Goal: Download file/media: Download file/media

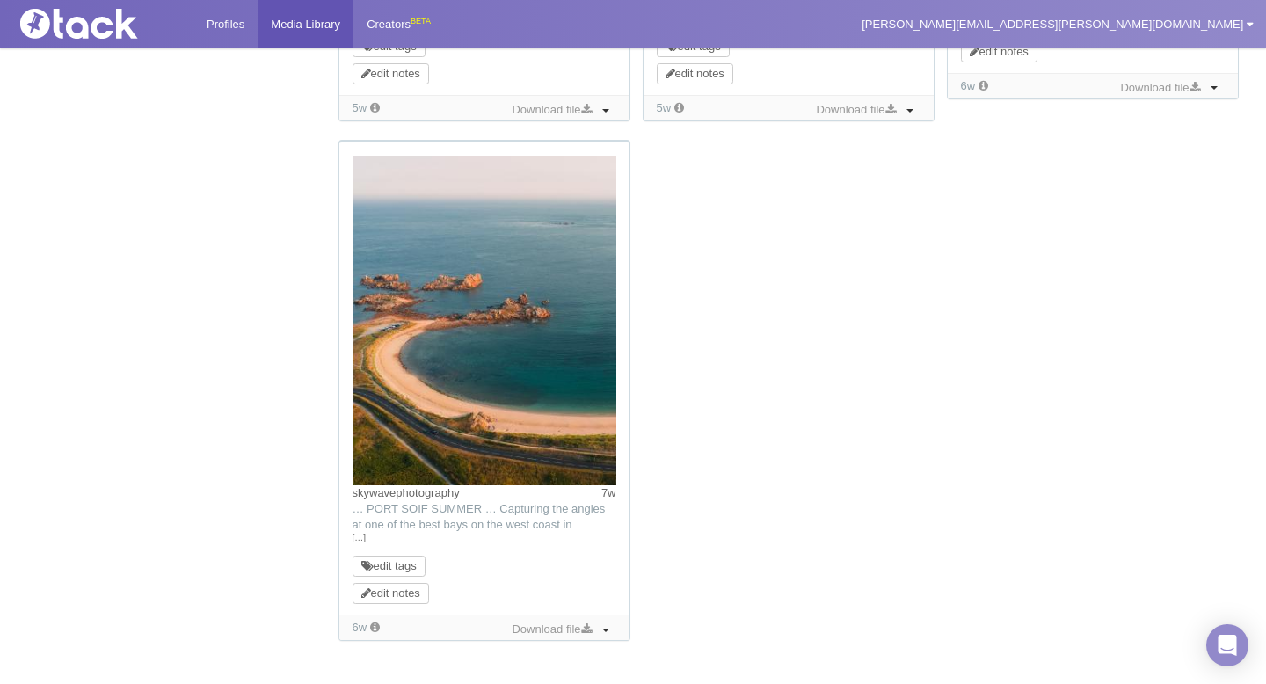
scroll to position [1762, 0]
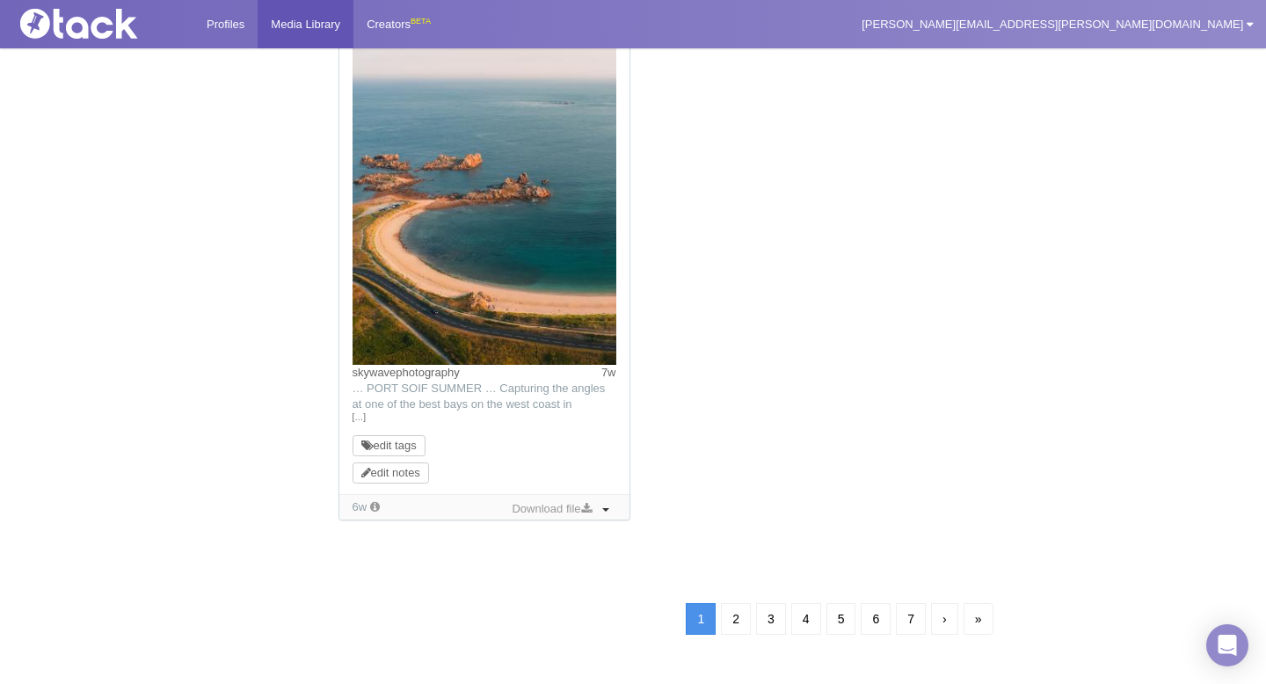
click at [744, 616] on link "2" at bounding box center [736, 619] width 30 height 32
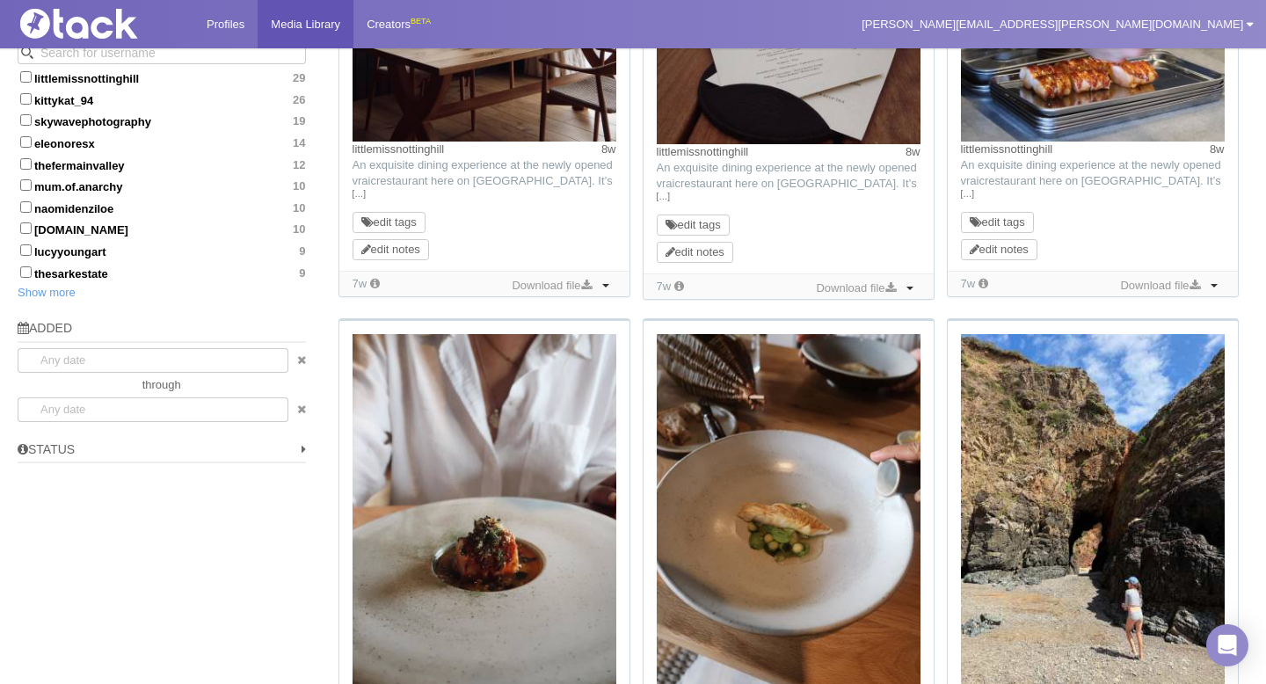
scroll to position [399, 0]
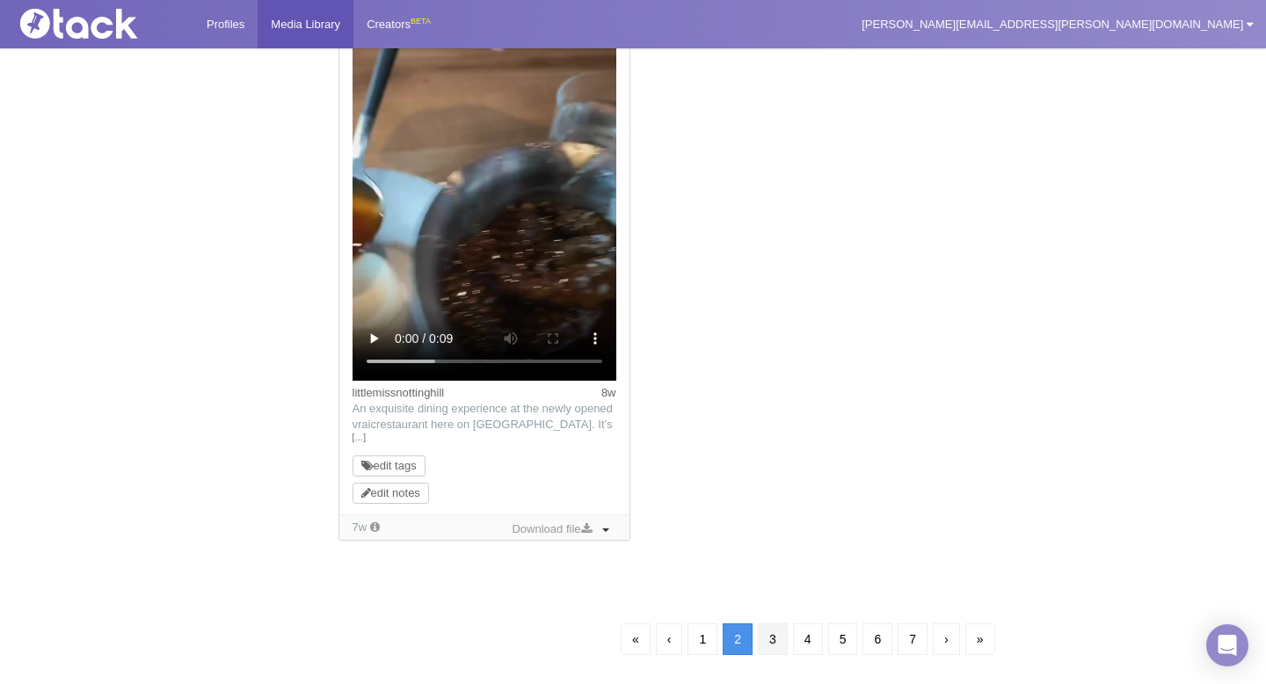
click at [769, 637] on link "3" at bounding box center [773, 639] width 30 height 32
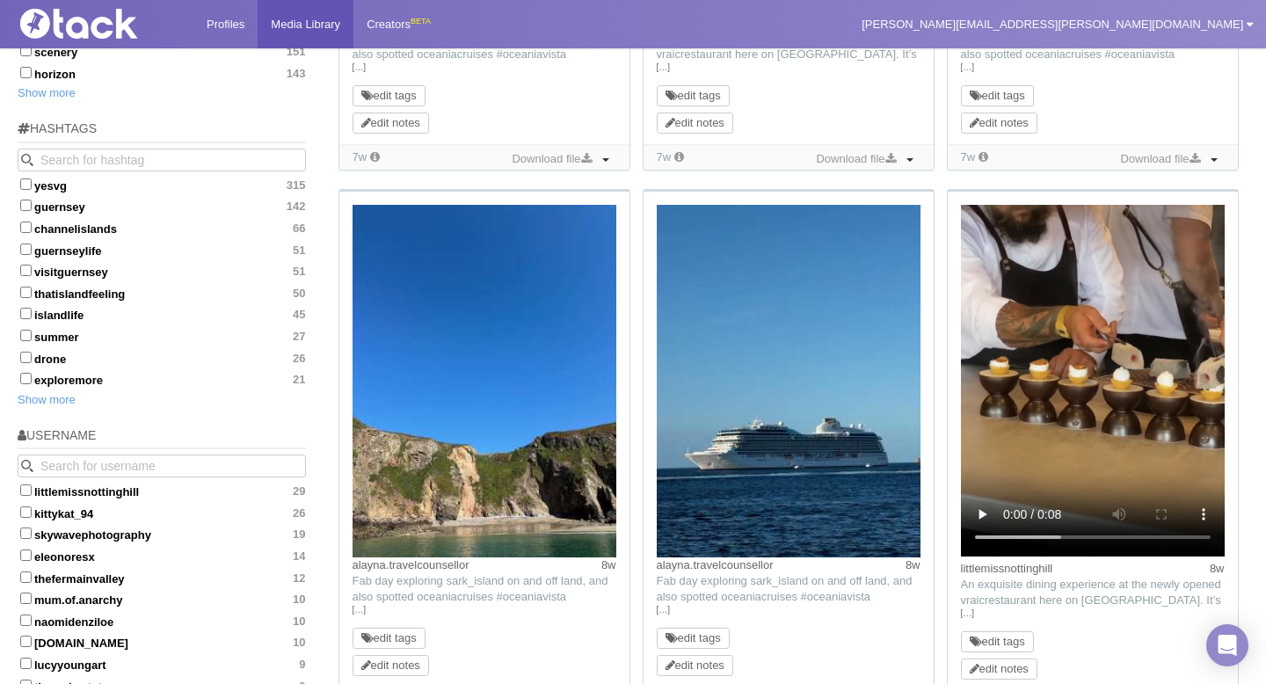
scroll to position [1083, 0]
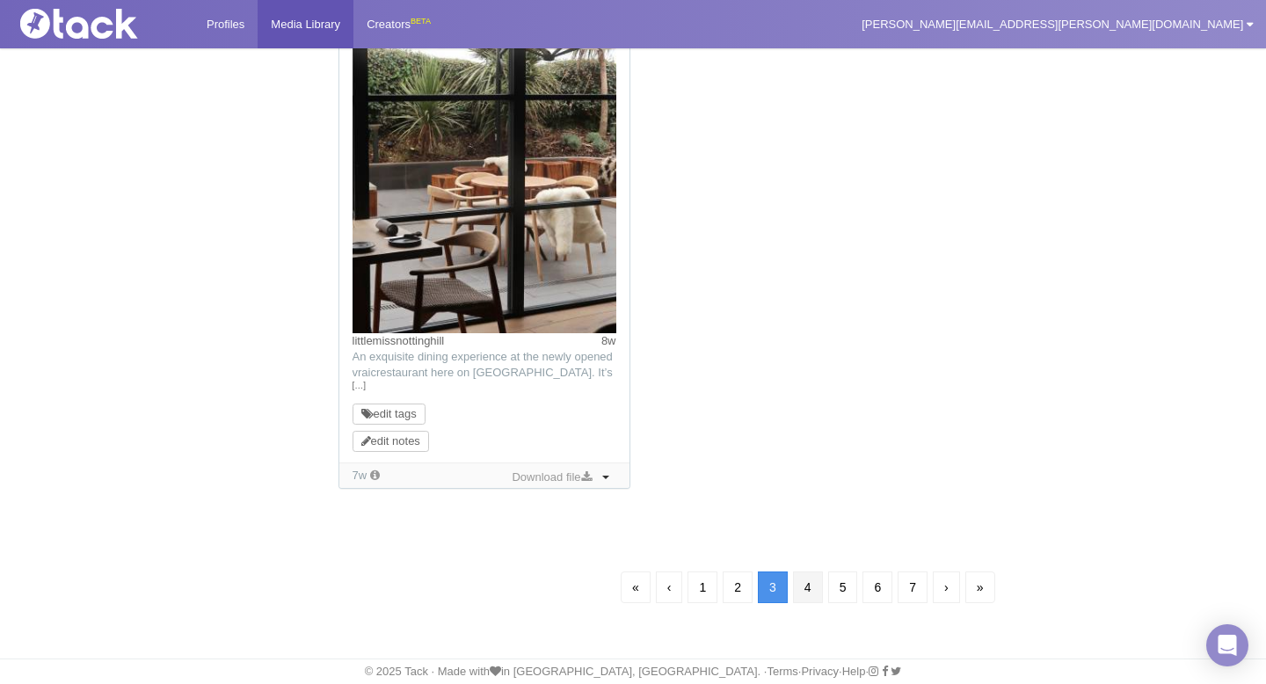
click at [809, 592] on link "4" at bounding box center [808, 587] width 30 height 32
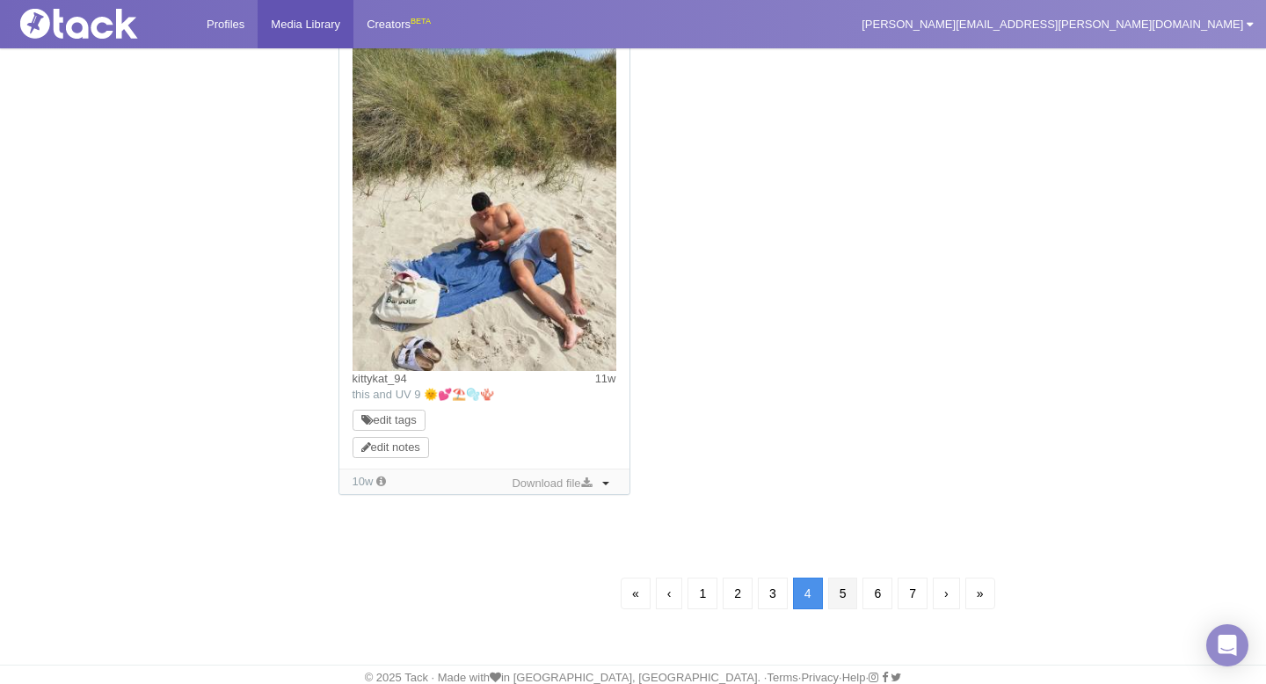
click at [837, 596] on link "5" at bounding box center [843, 594] width 30 height 32
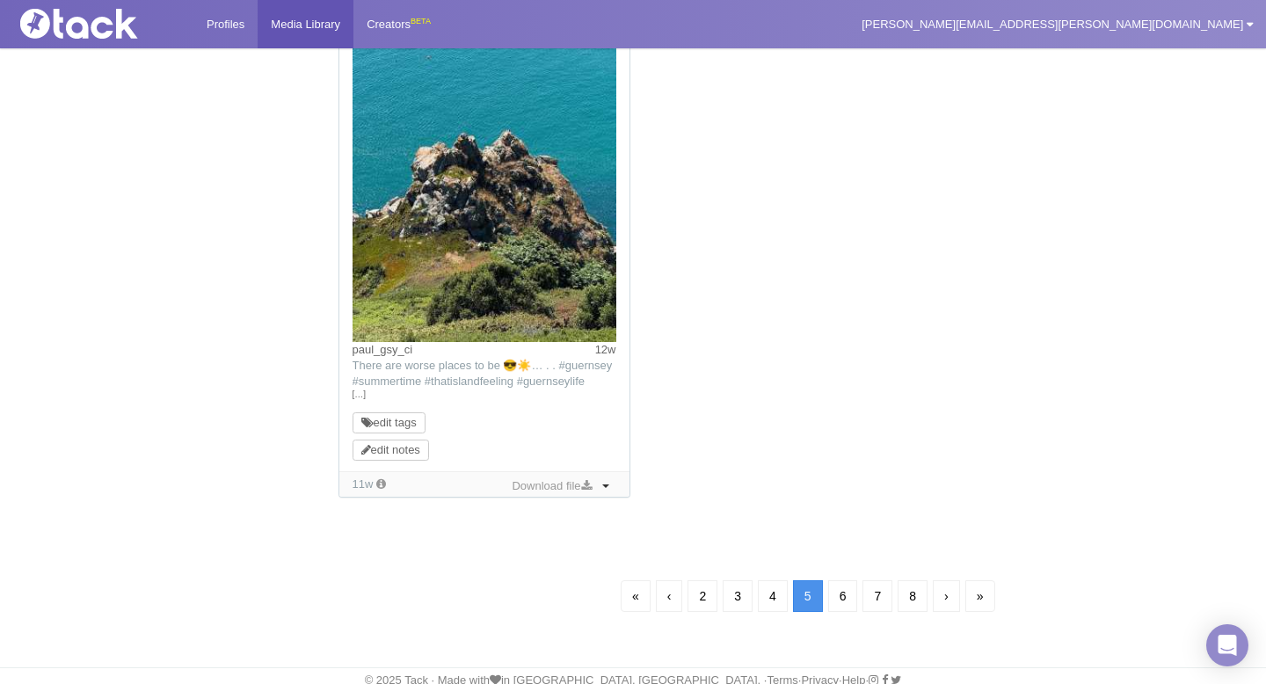
scroll to position [1726, 0]
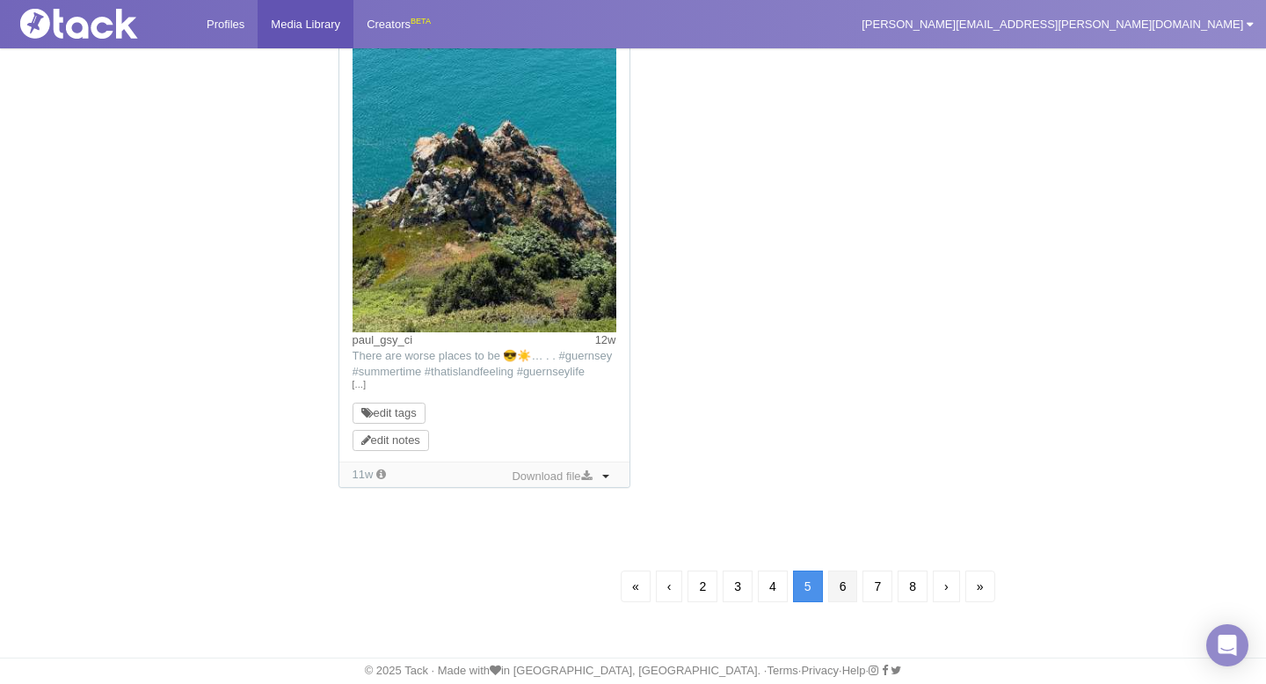
click at [842, 583] on link "6" at bounding box center [843, 587] width 30 height 32
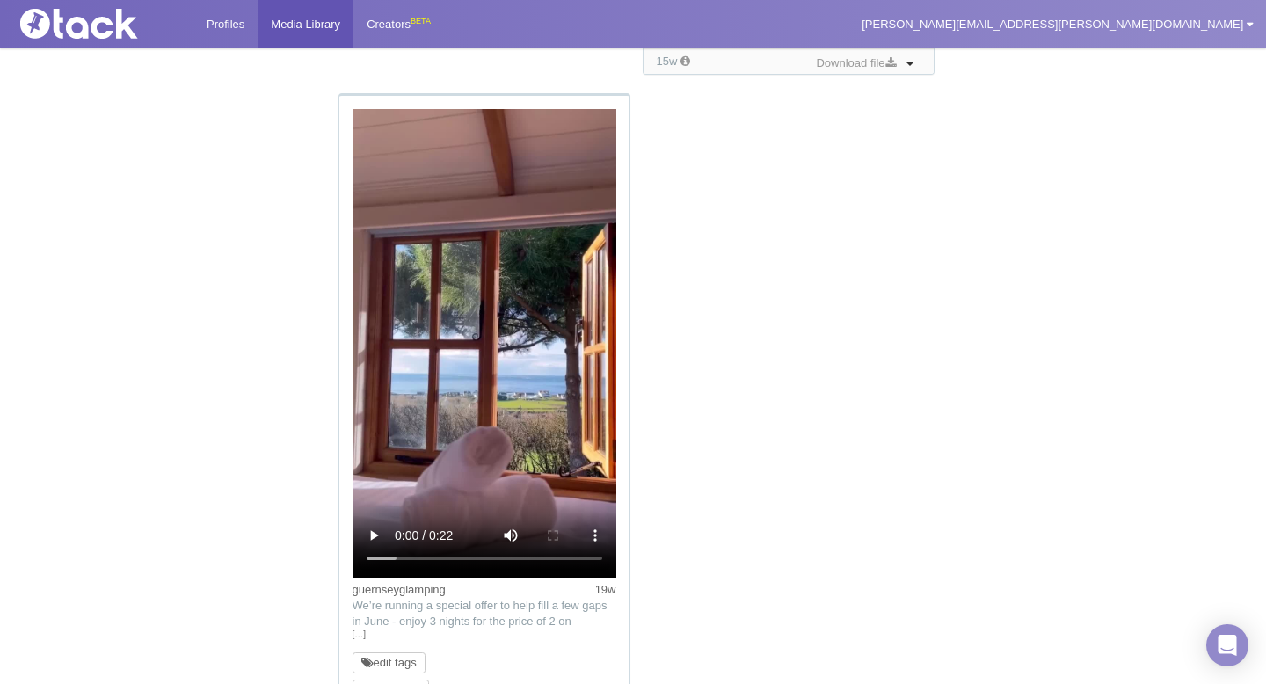
scroll to position [2203, 0]
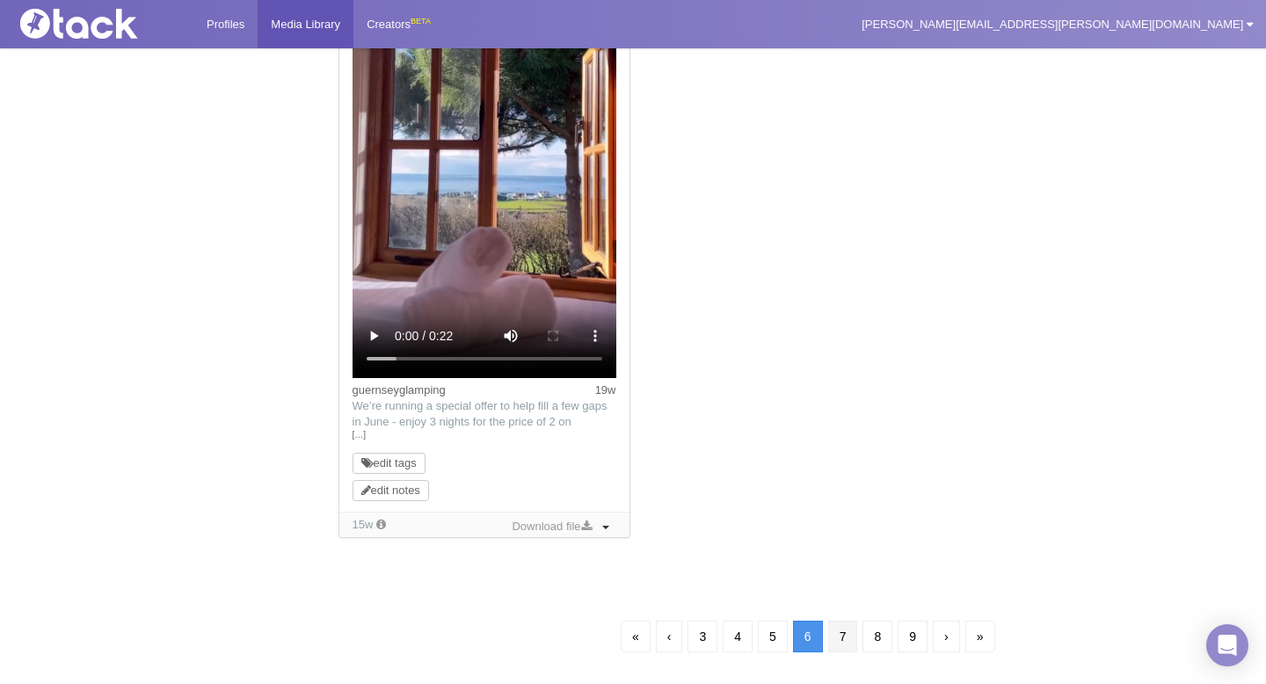
click at [839, 636] on link "7" at bounding box center [843, 637] width 30 height 32
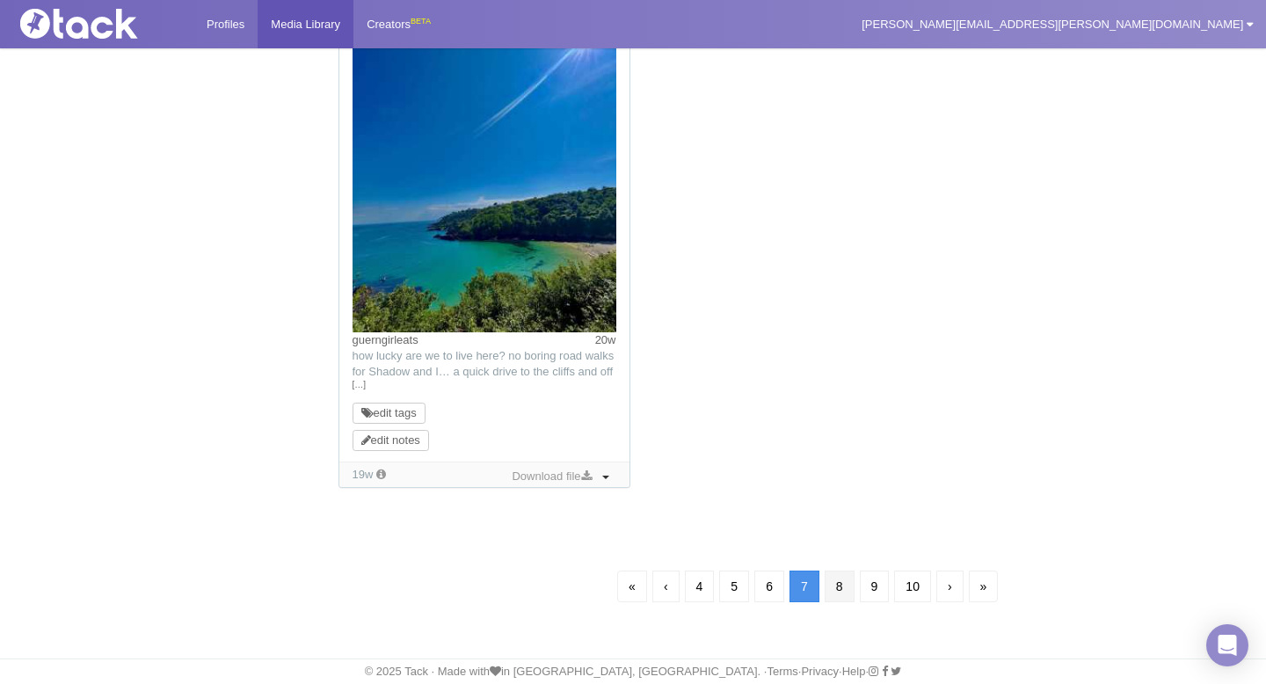
click at [840, 593] on link "8" at bounding box center [840, 587] width 30 height 32
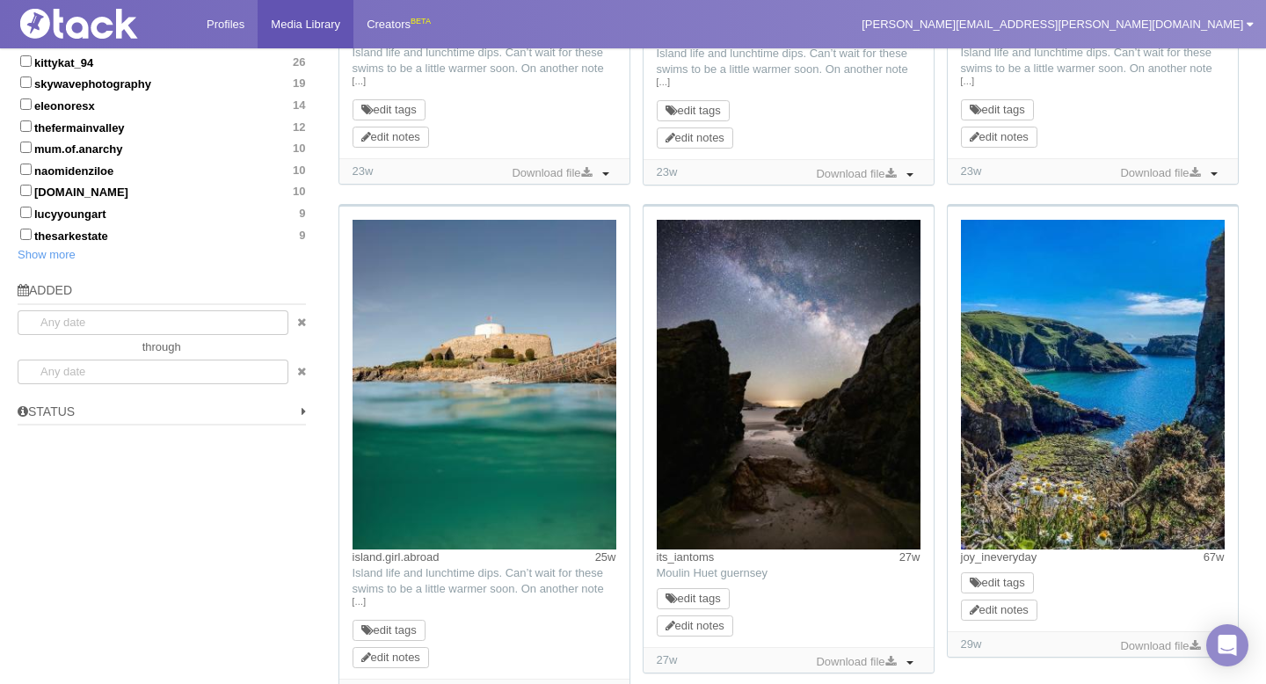
scroll to position [1083, 0]
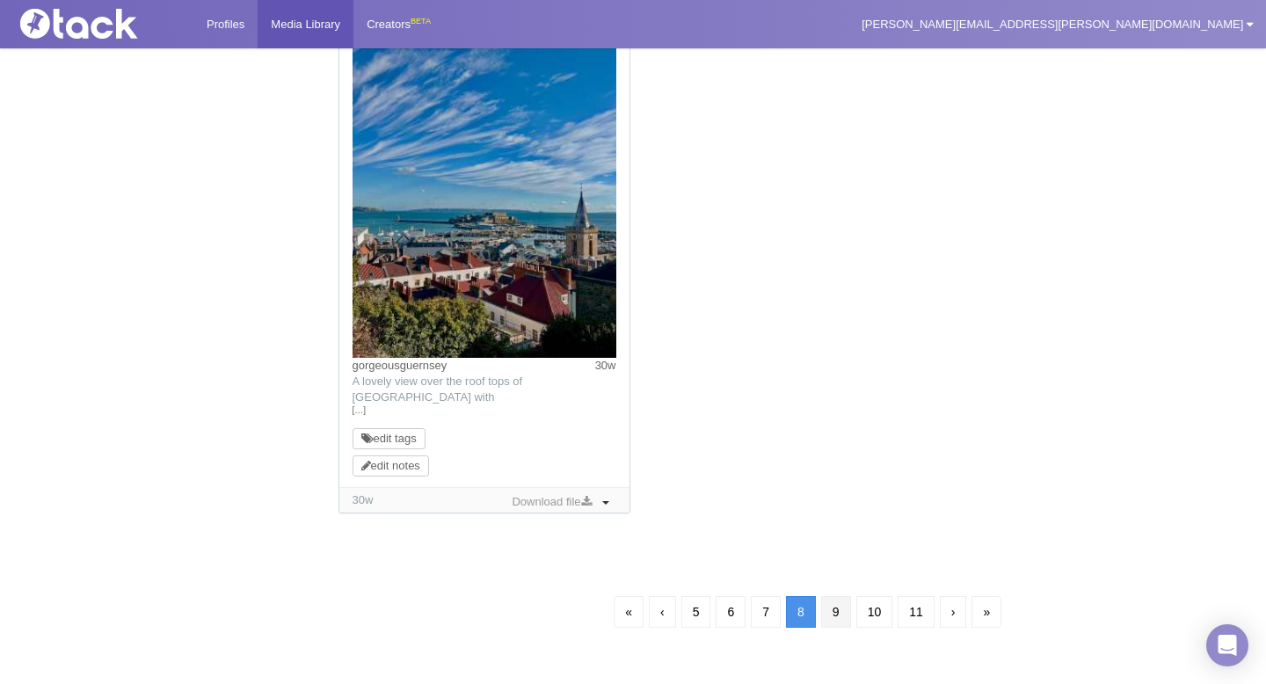
click at [842, 612] on link "9" at bounding box center [836, 612] width 30 height 32
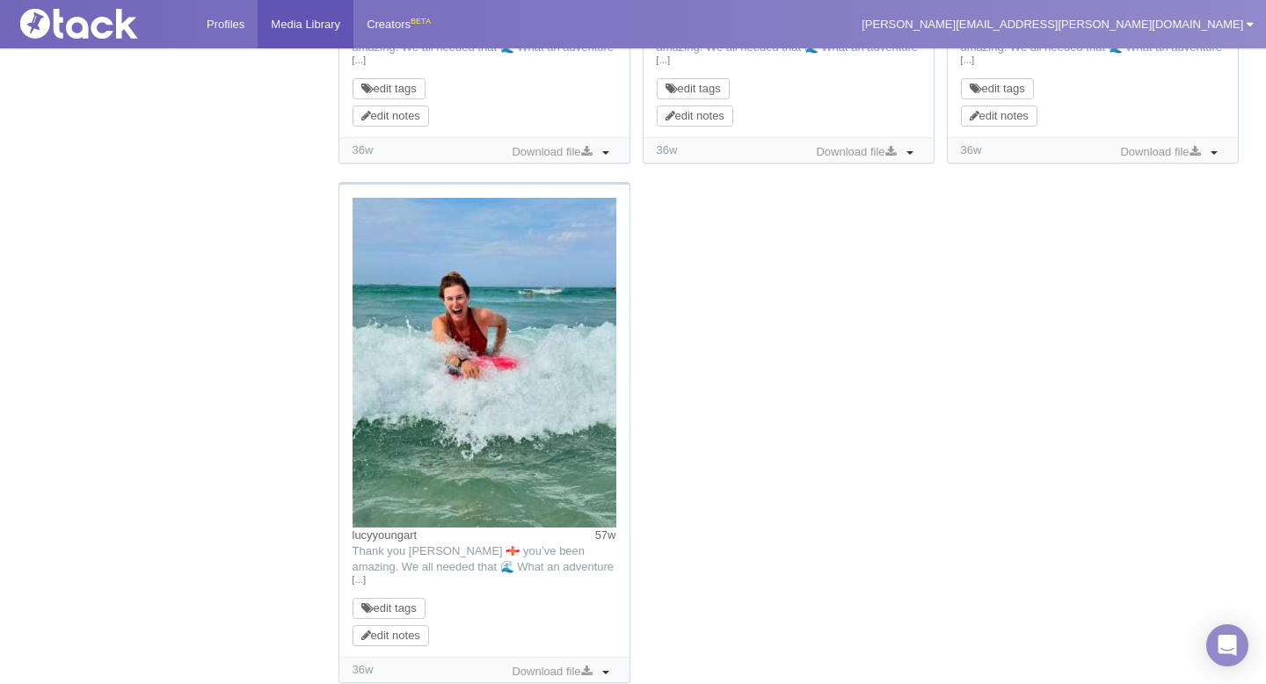
scroll to position [1720, 0]
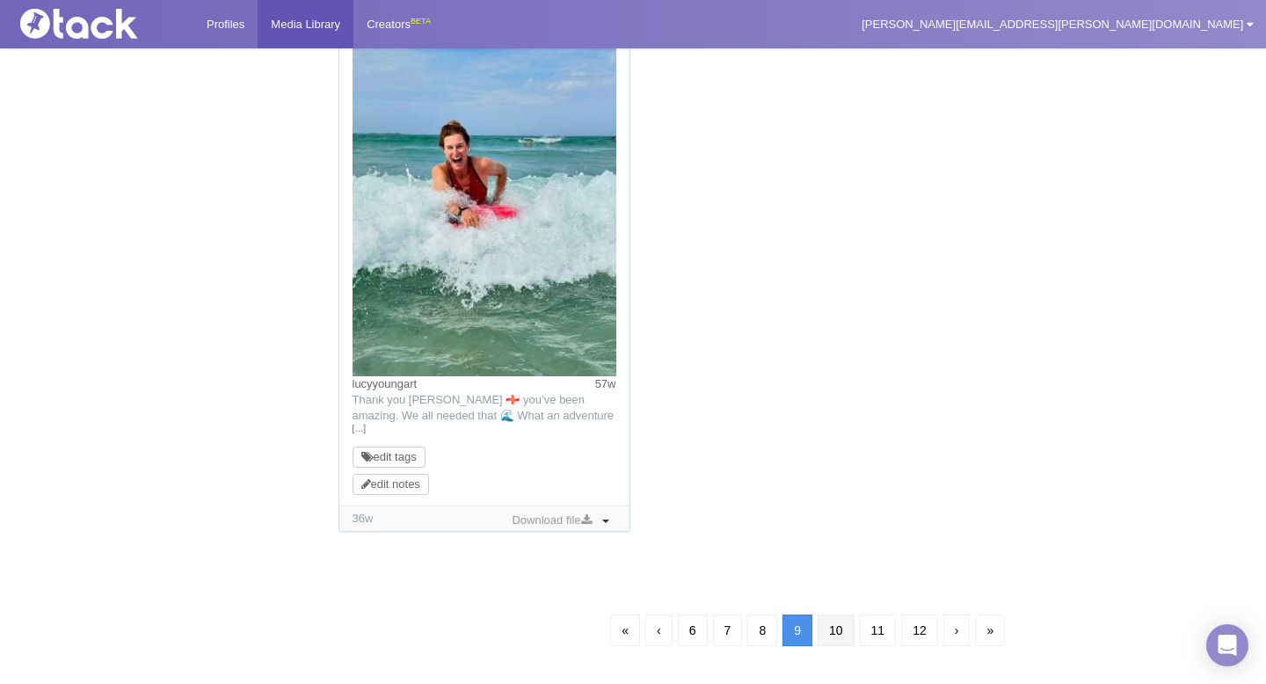
click at [840, 624] on link "10" at bounding box center [836, 631] width 37 height 32
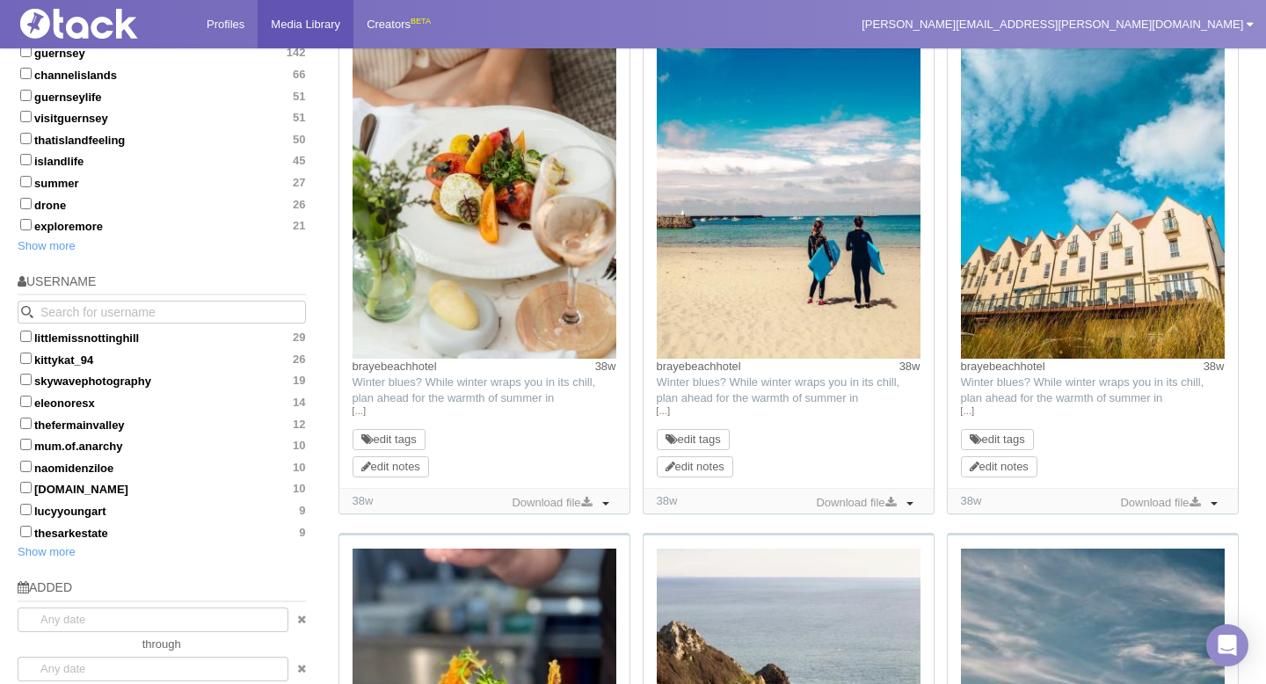
scroll to position [1256, 0]
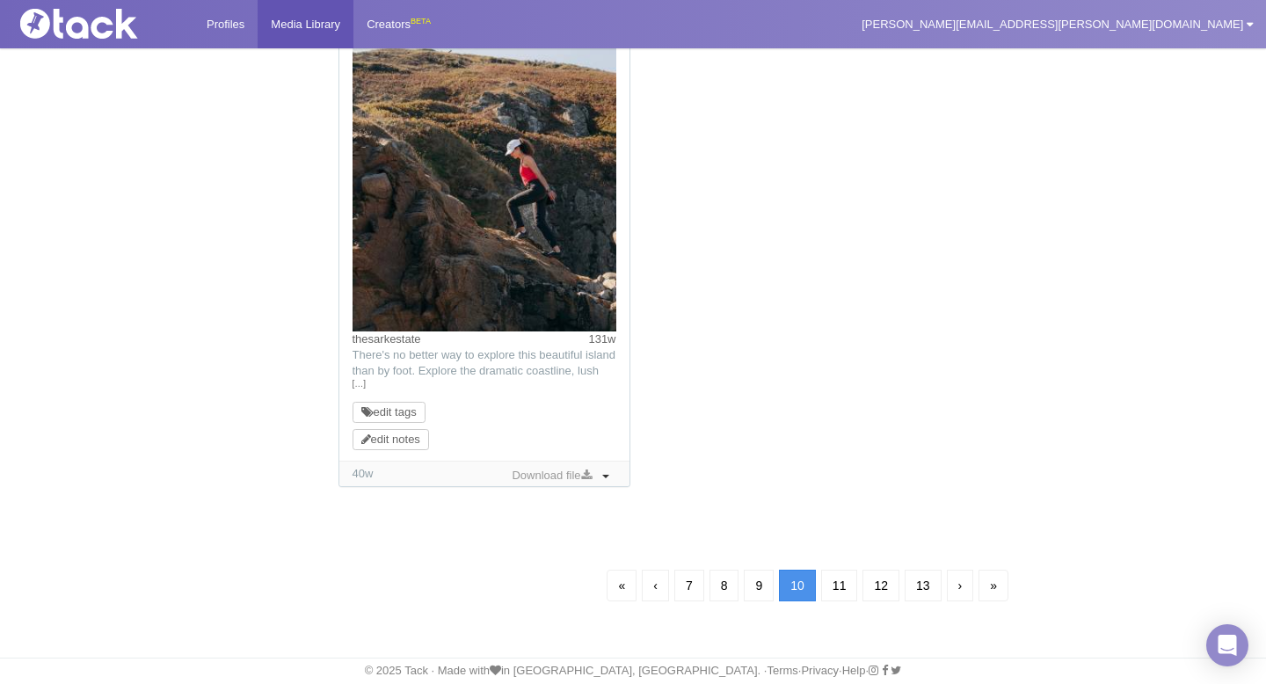
click at [836, 578] on link "11" at bounding box center [839, 586] width 37 height 32
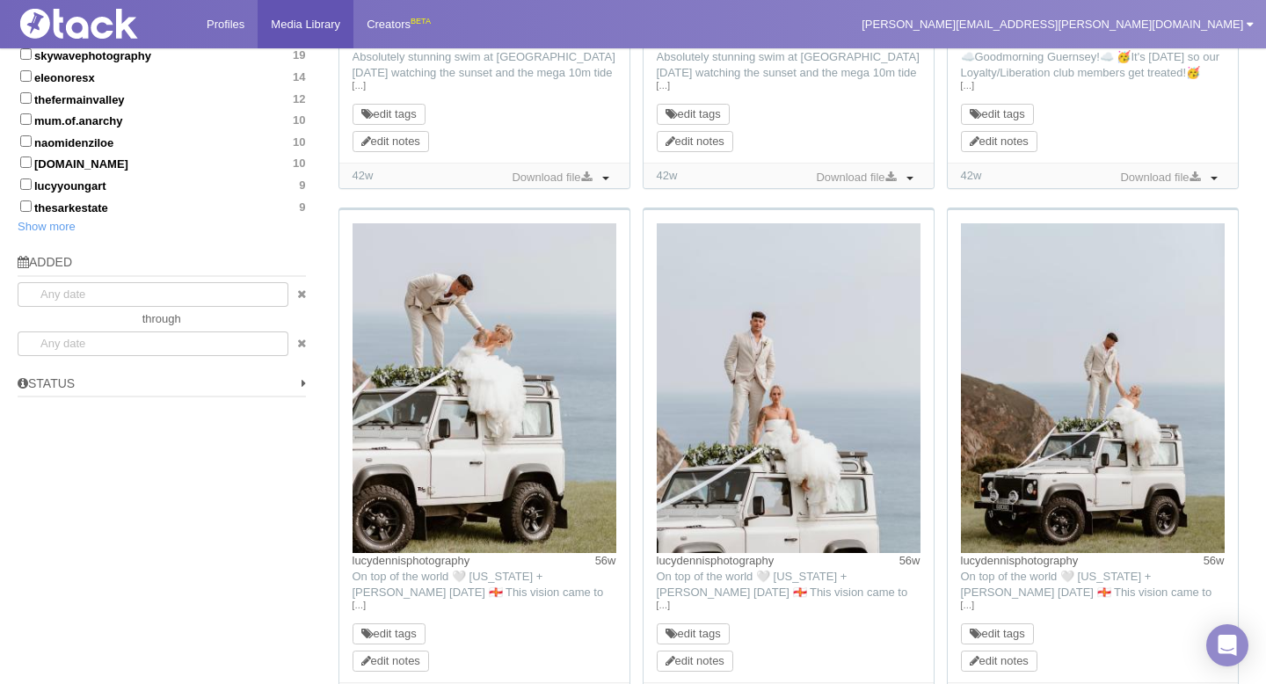
scroll to position [1801, 0]
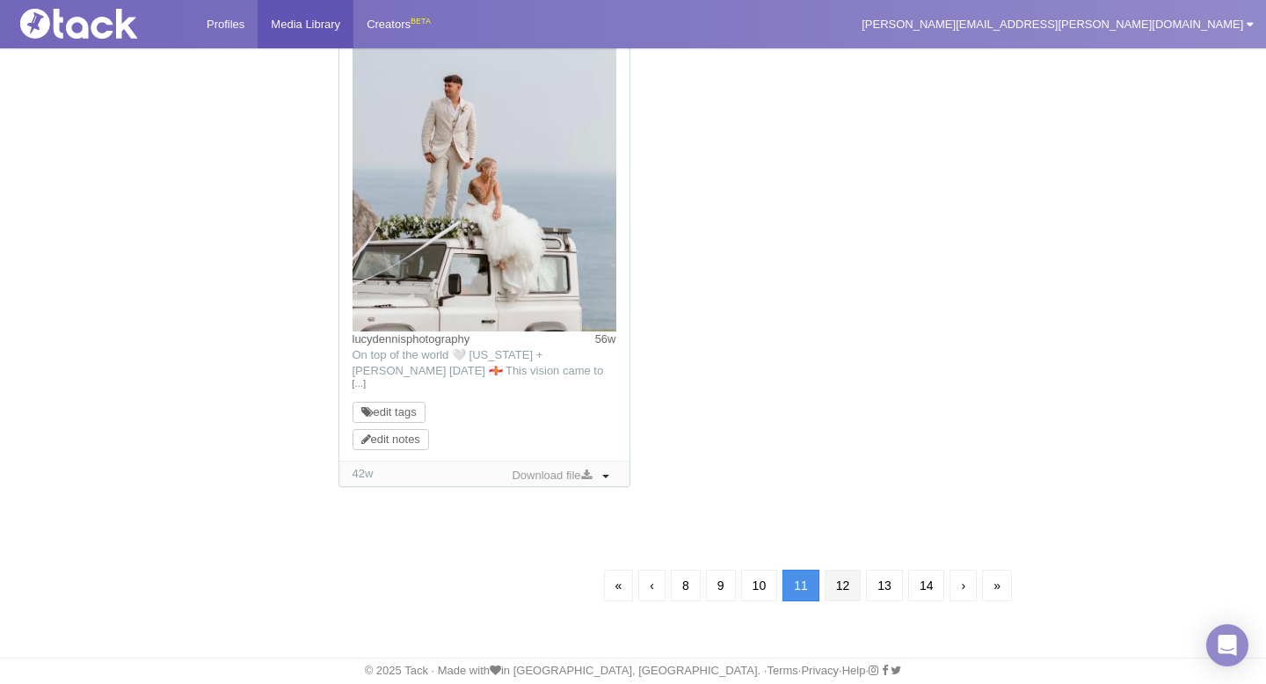
click at [840, 597] on link "12" at bounding box center [843, 586] width 37 height 32
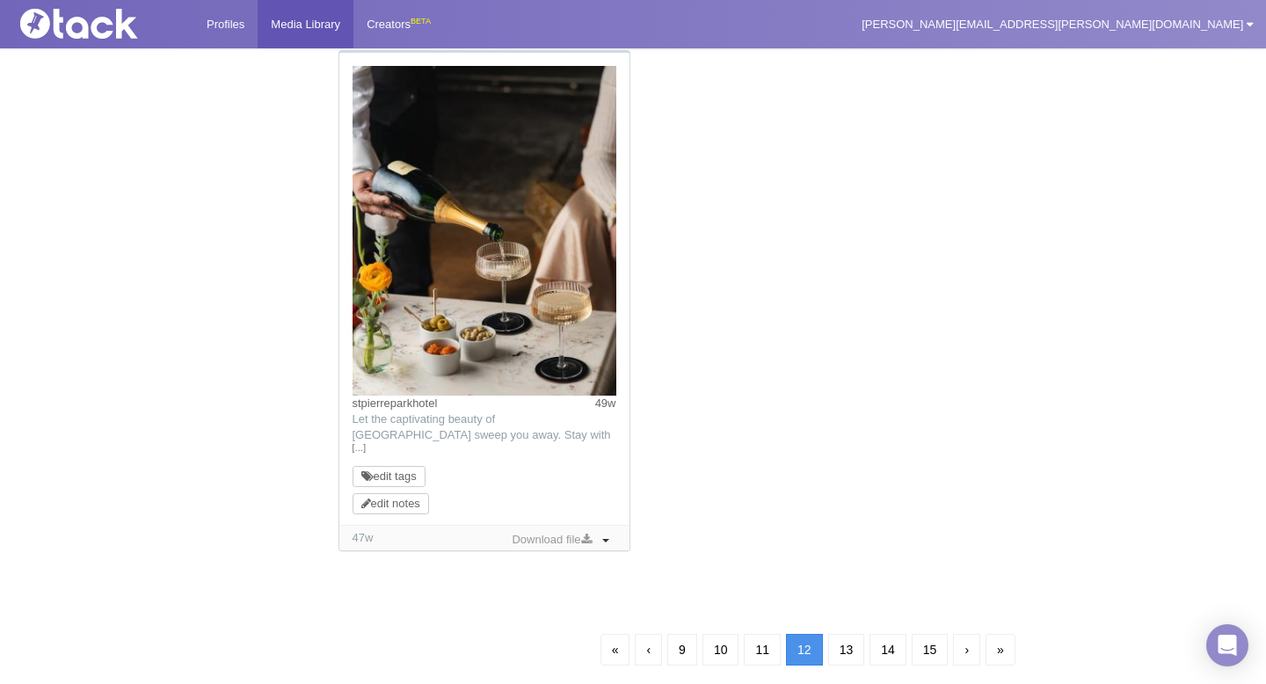
scroll to position [1736, 0]
click at [854, 652] on link "13" at bounding box center [846, 651] width 37 height 32
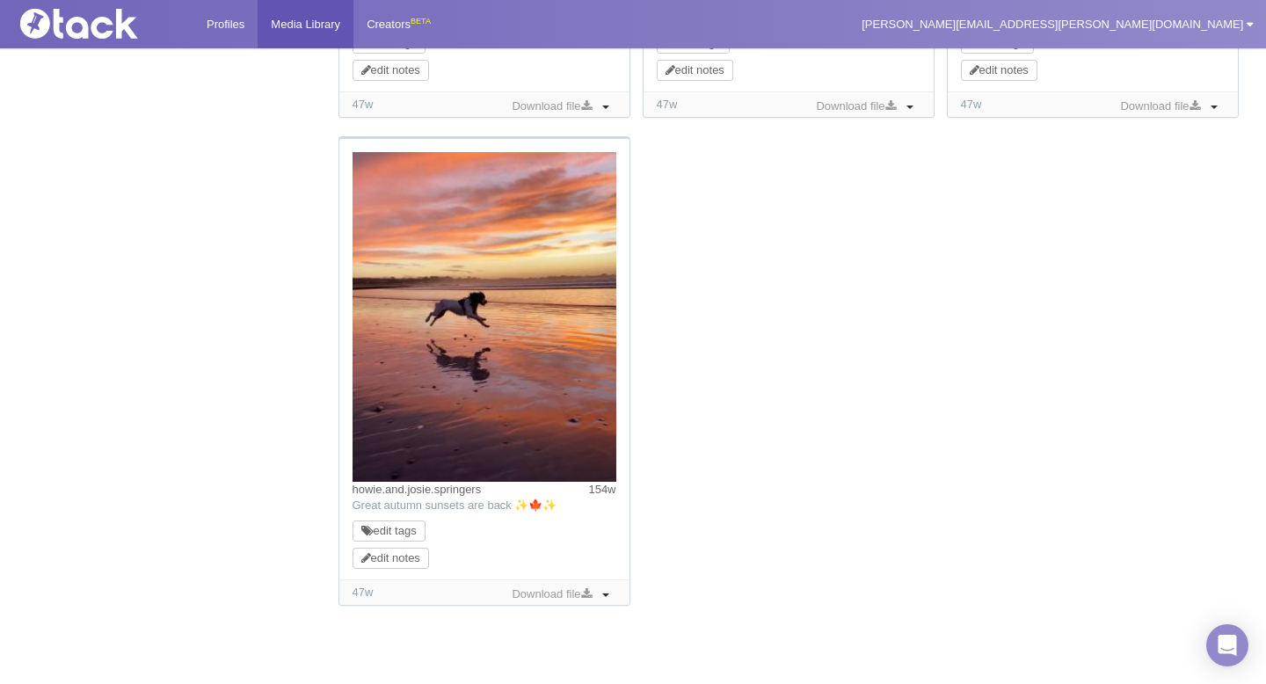
scroll to position [1710, 0]
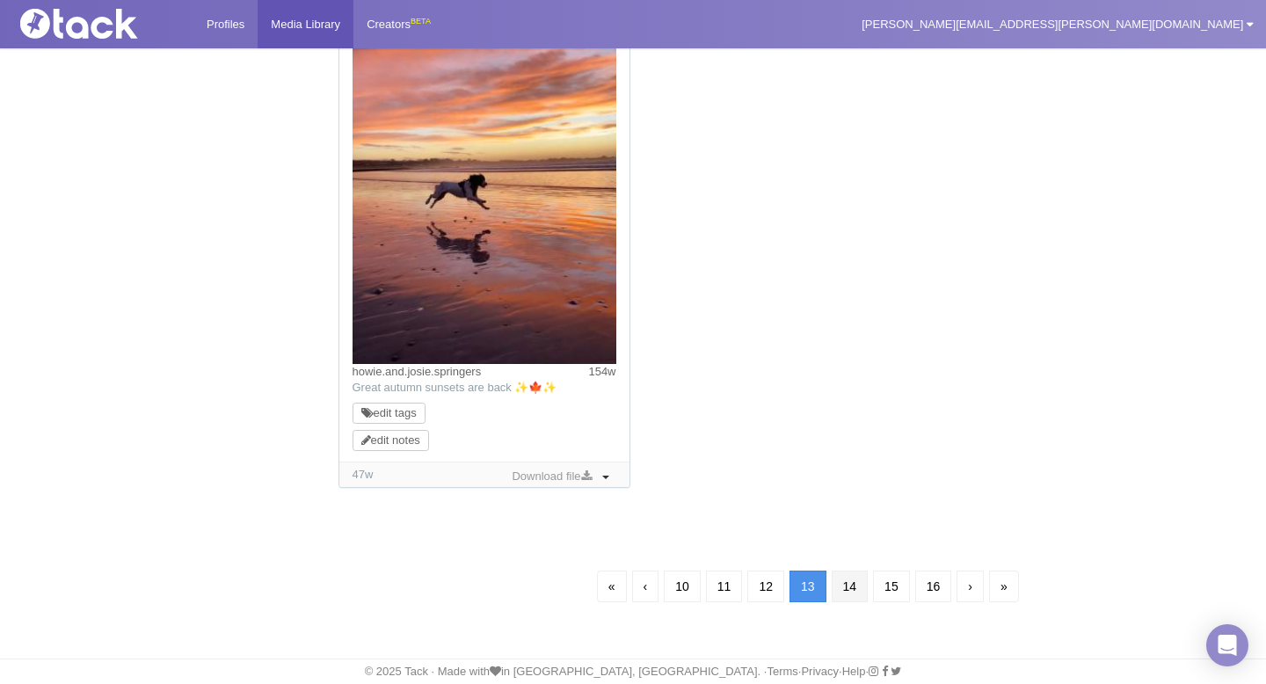
click at [858, 586] on link "14" at bounding box center [850, 587] width 37 height 32
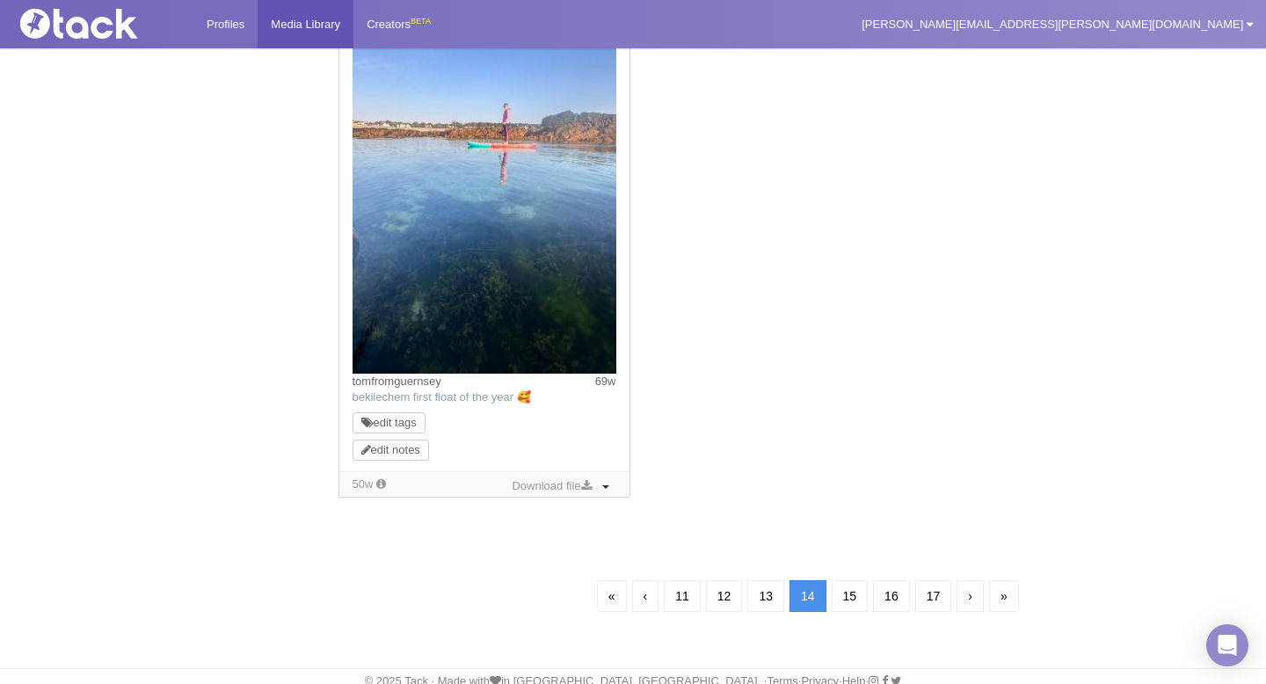
scroll to position [1738, 0]
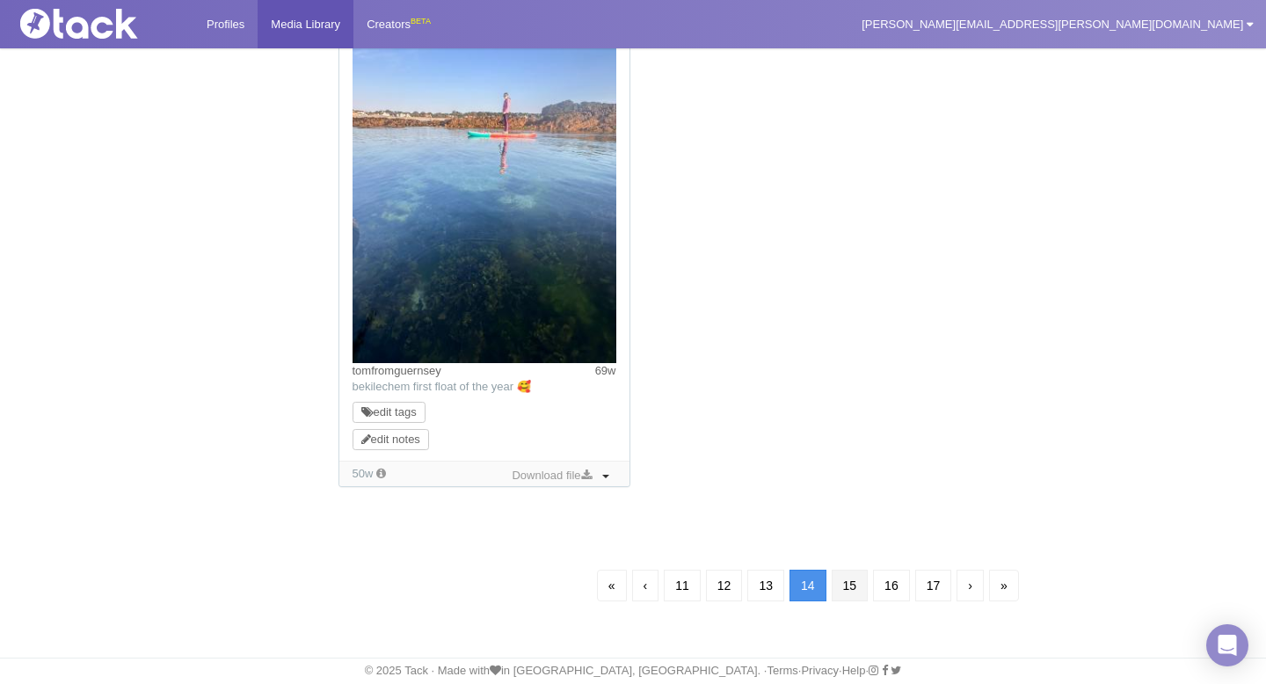
click at [846, 584] on link "15" at bounding box center [850, 586] width 37 height 32
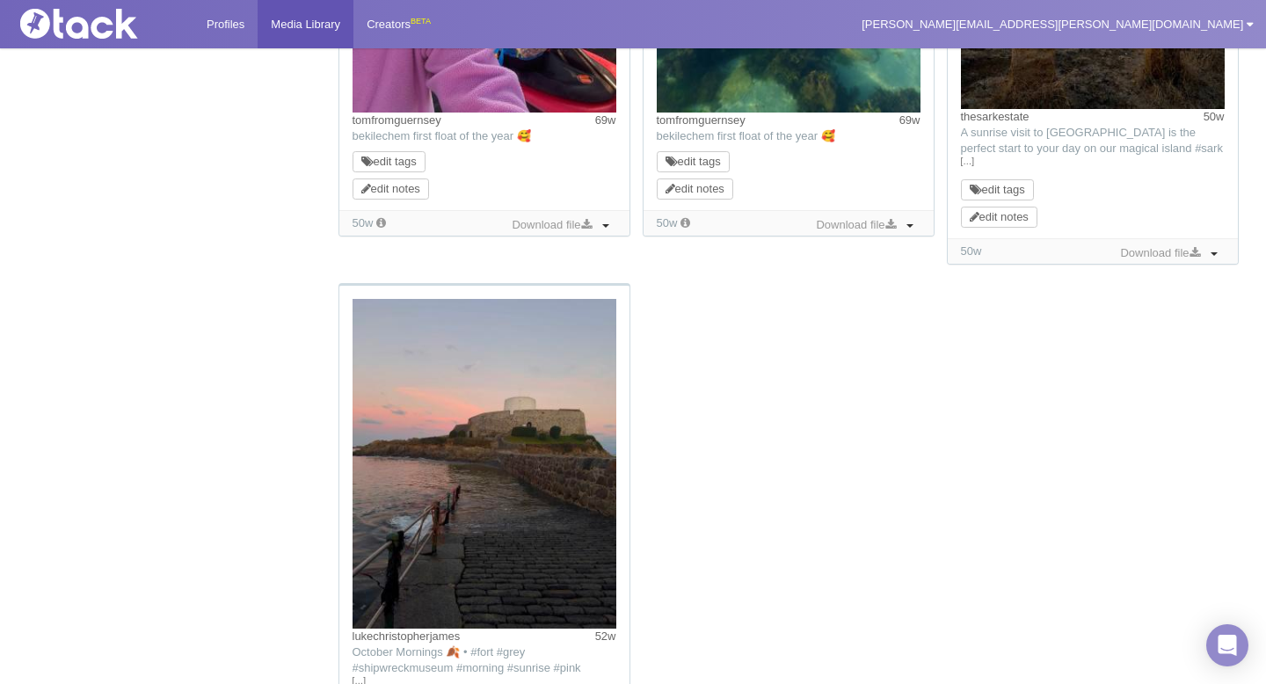
scroll to position [1728, 0]
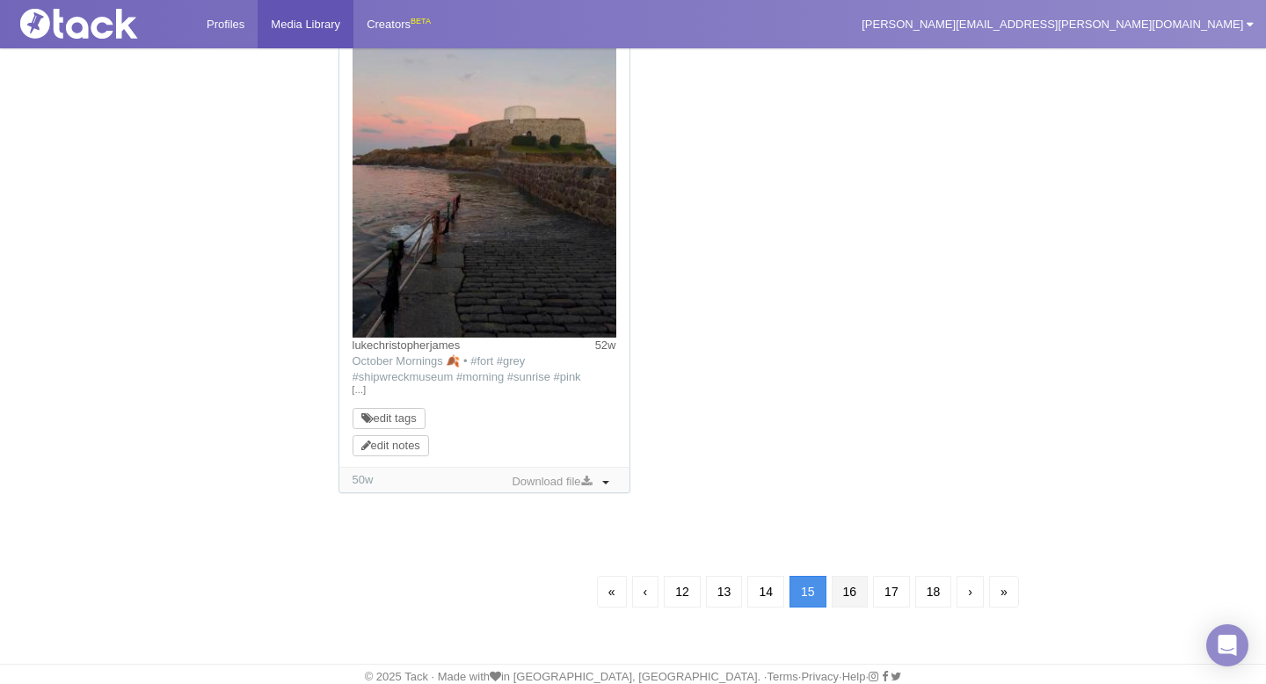
click at [851, 585] on link "16" at bounding box center [850, 592] width 37 height 32
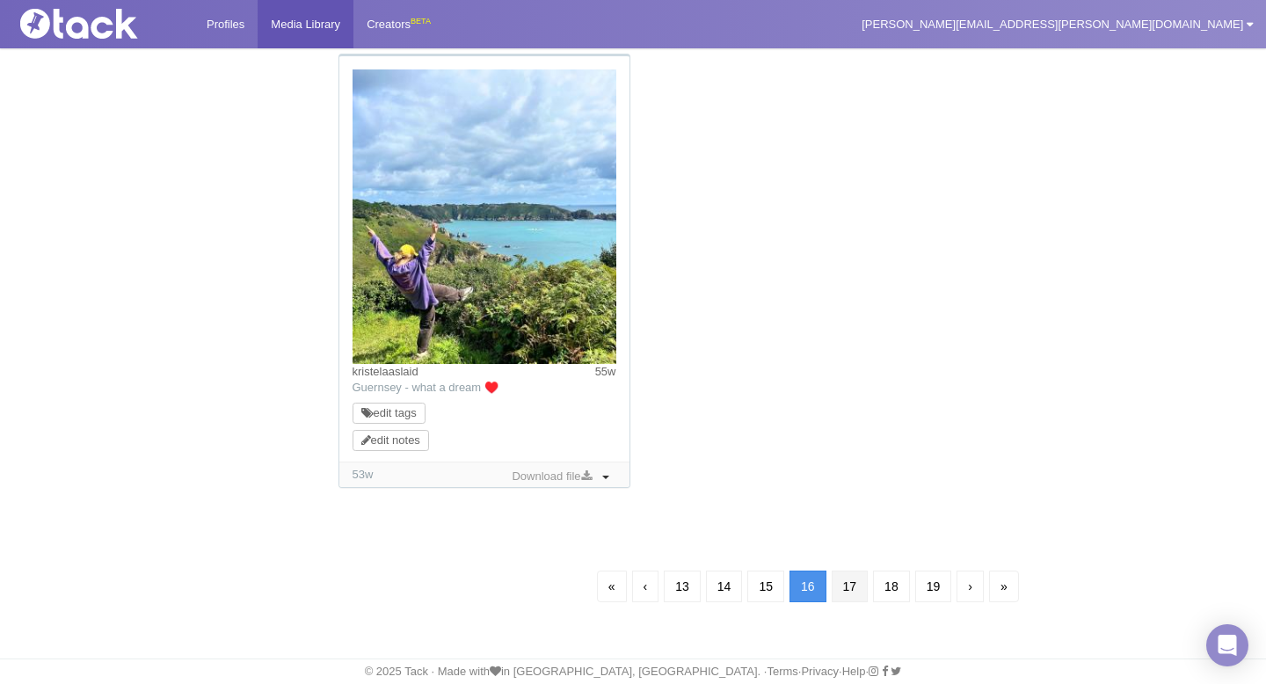
click at [852, 581] on link "17" at bounding box center [850, 587] width 37 height 32
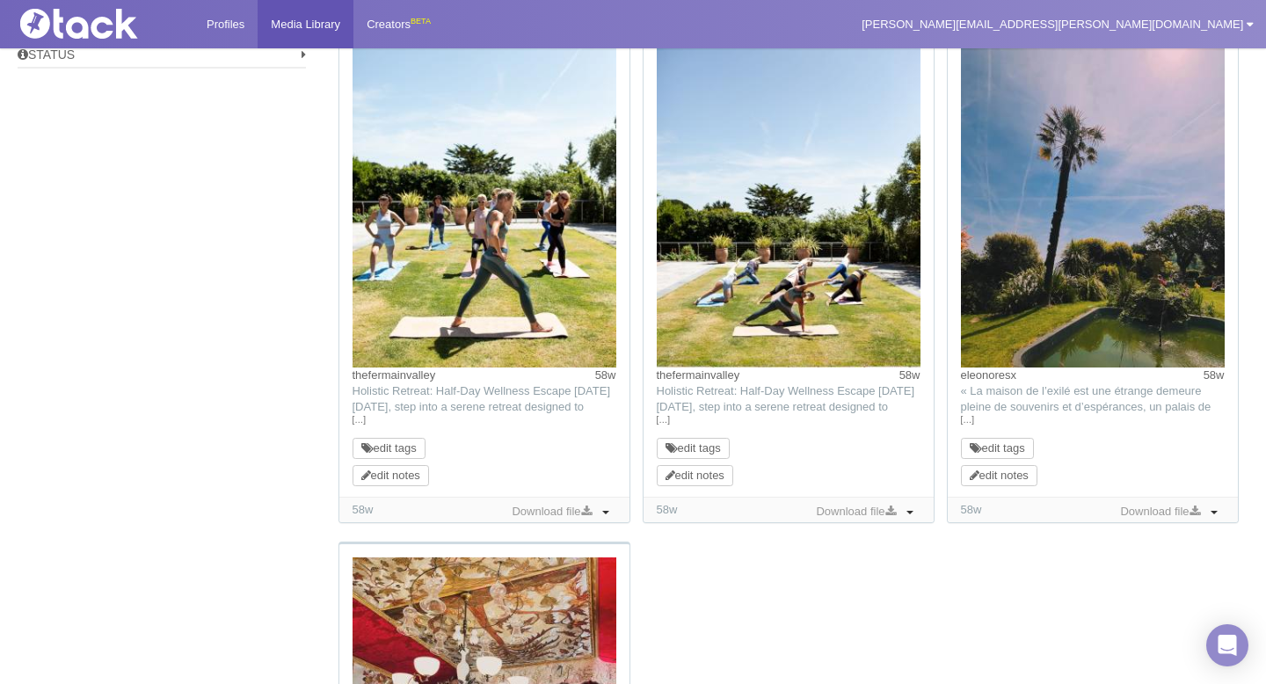
scroll to position [1881, 0]
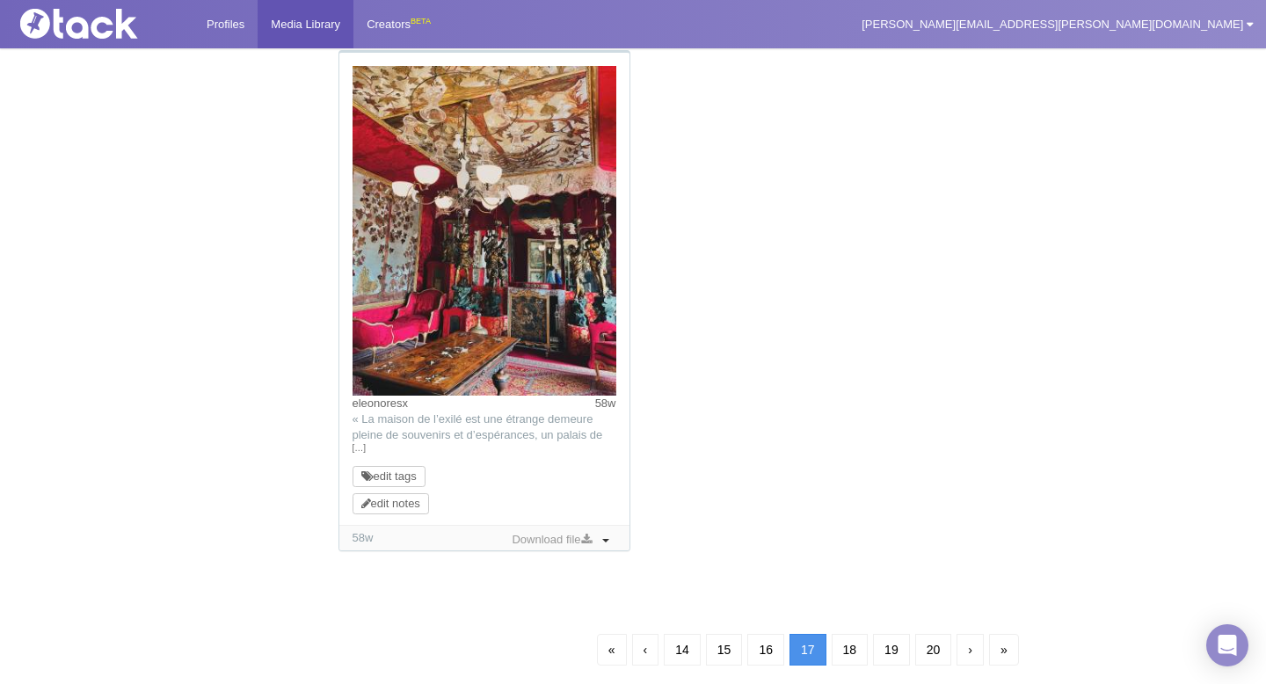
click at [855, 652] on link "18" at bounding box center [850, 650] width 37 height 32
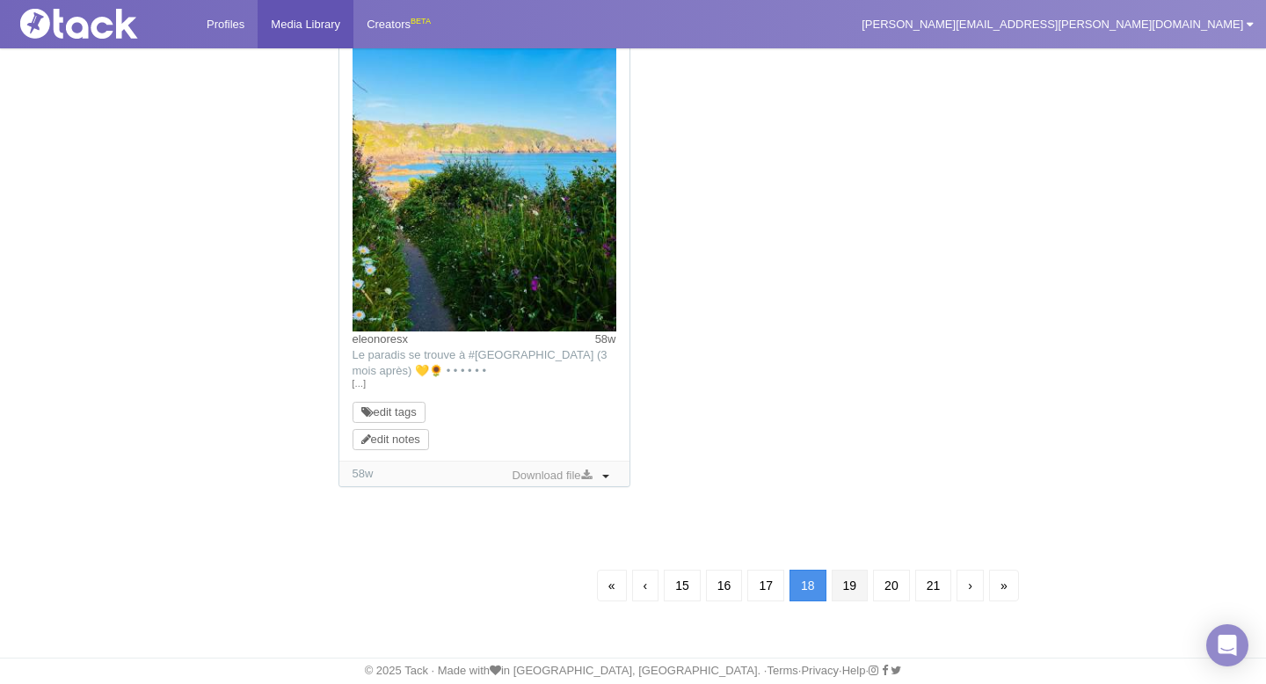
click at [854, 594] on link "19" at bounding box center [850, 586] width 37 height 32
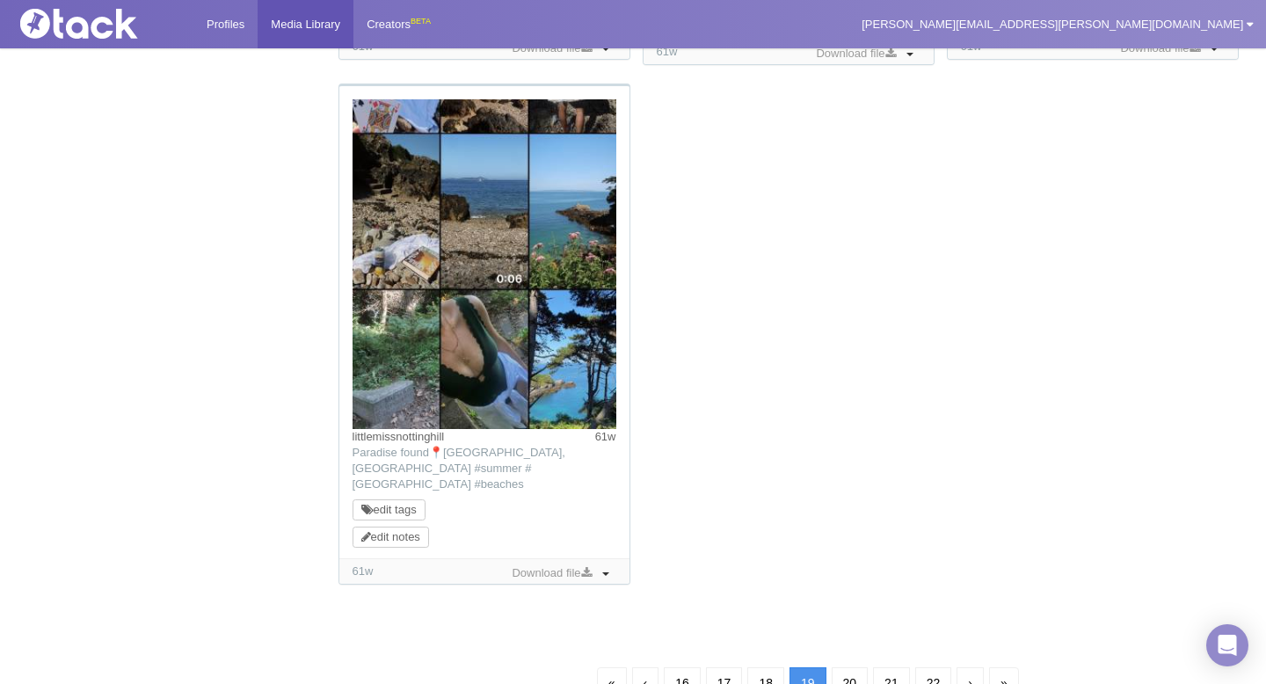
scroll to position [1916, 0]
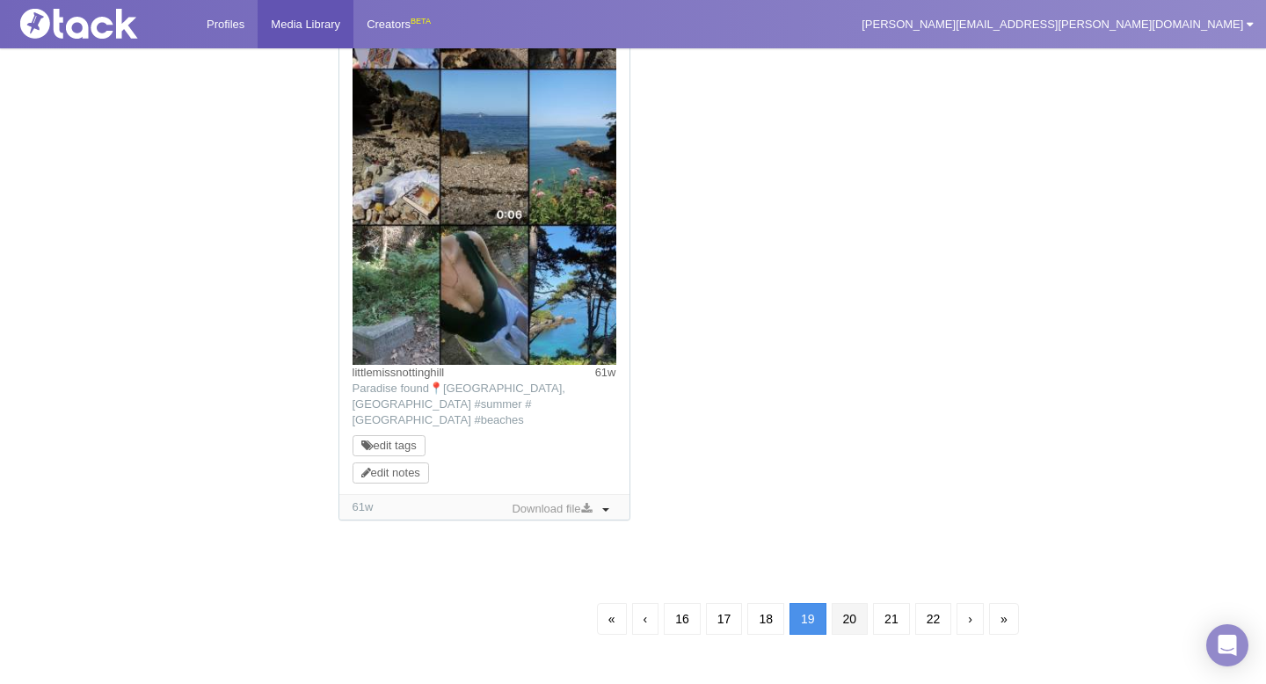
click at [854, 603] on link "20" at bounding box center [850, 619] width 37 height 32
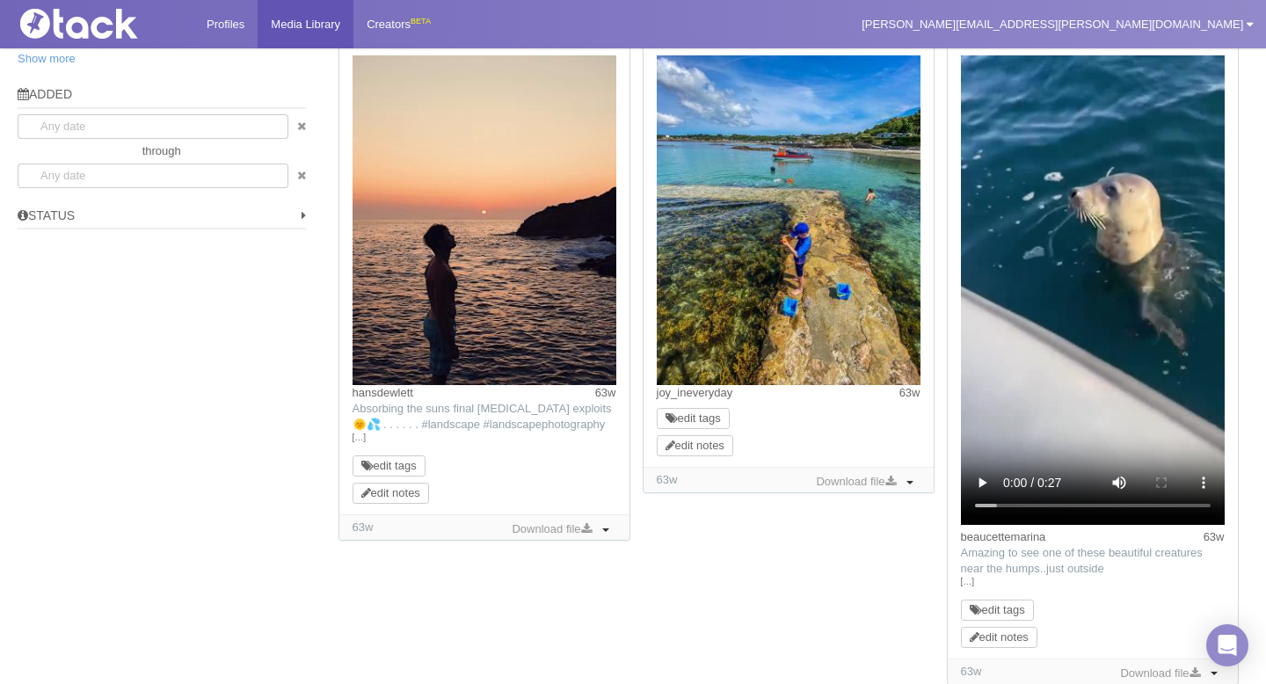
scroll to position [1415, 0]
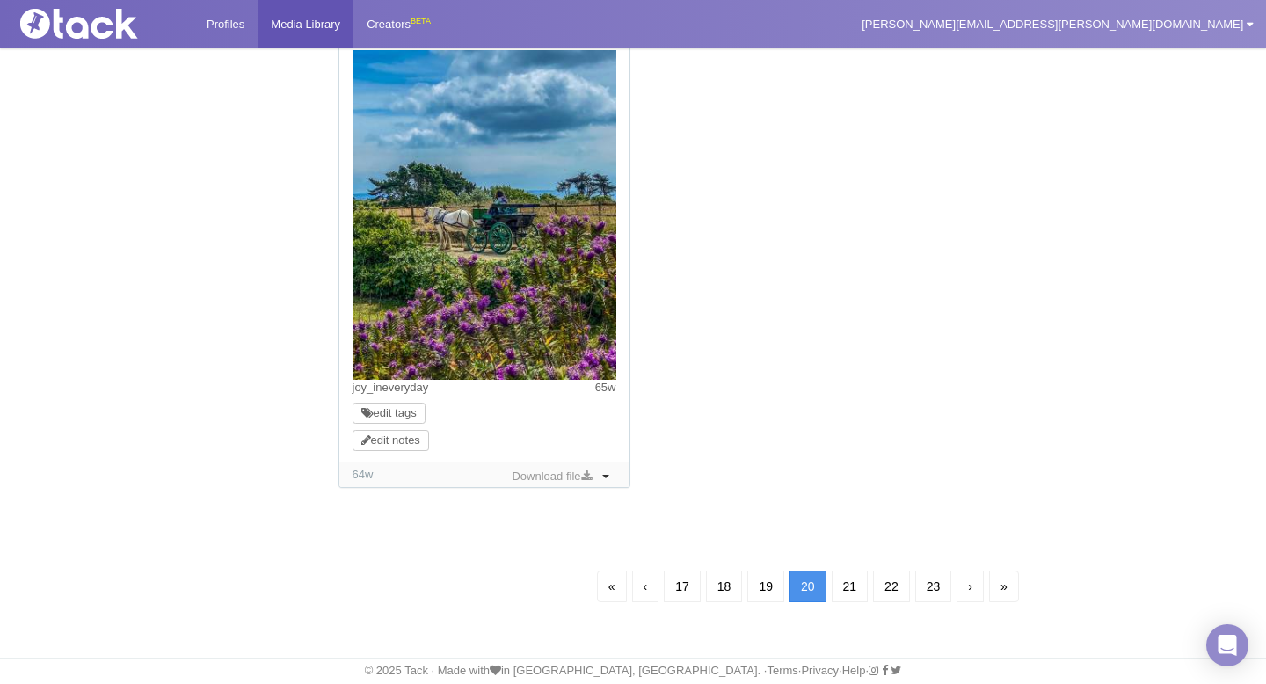
click at [851, 581] on link "21" at bounding box center [850, 587] width 37 height 32
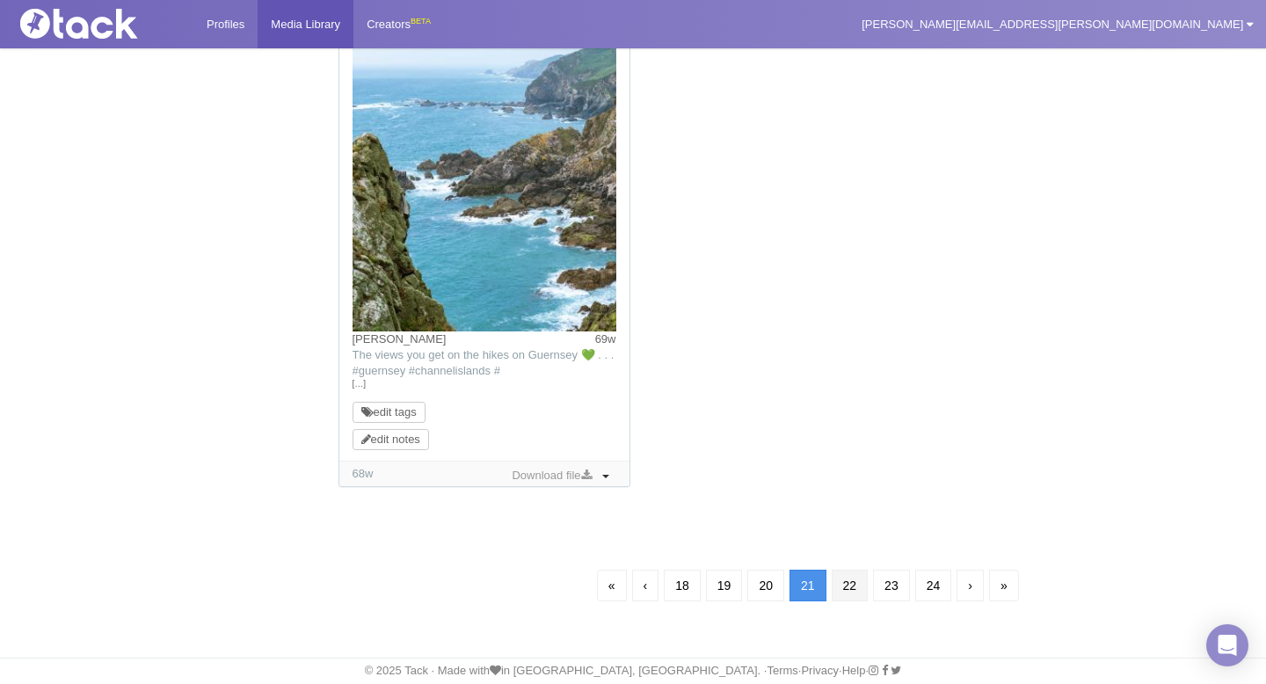
click at [849, 588] on link "22" at bounding box center [850, 586] width 37 height 32
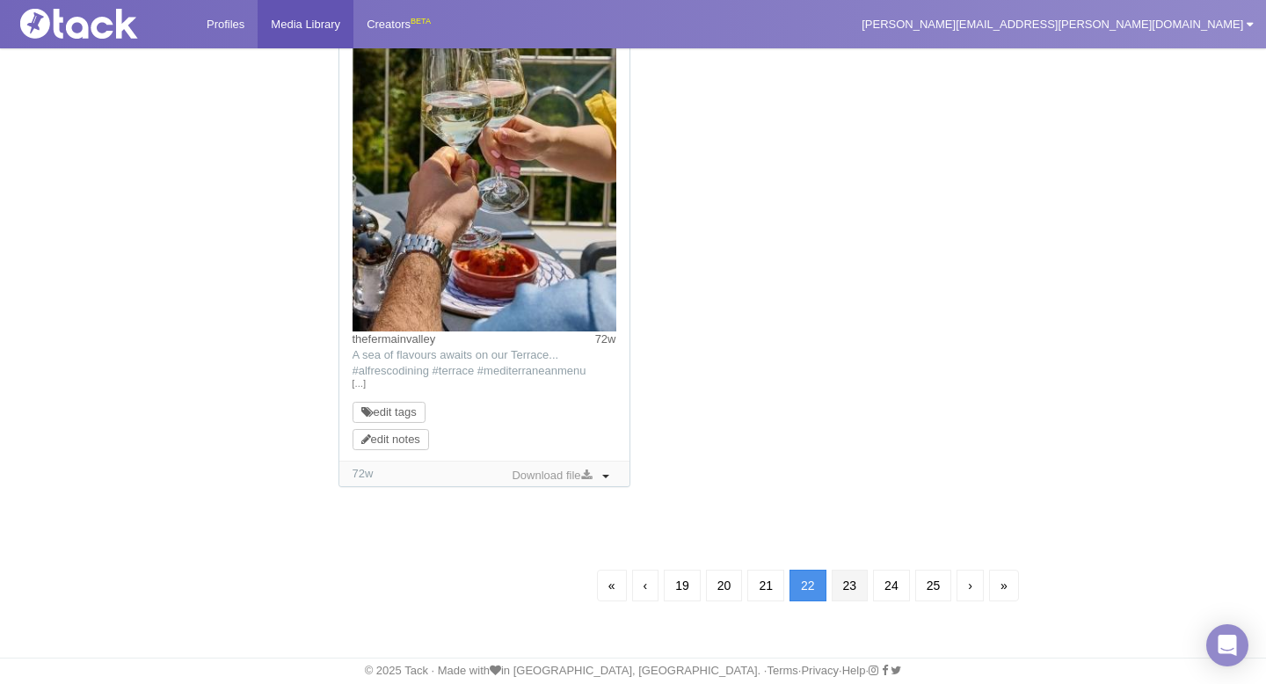
click at [849, 583] on link "23" at bounding box center [850, 586] width 37 height 32
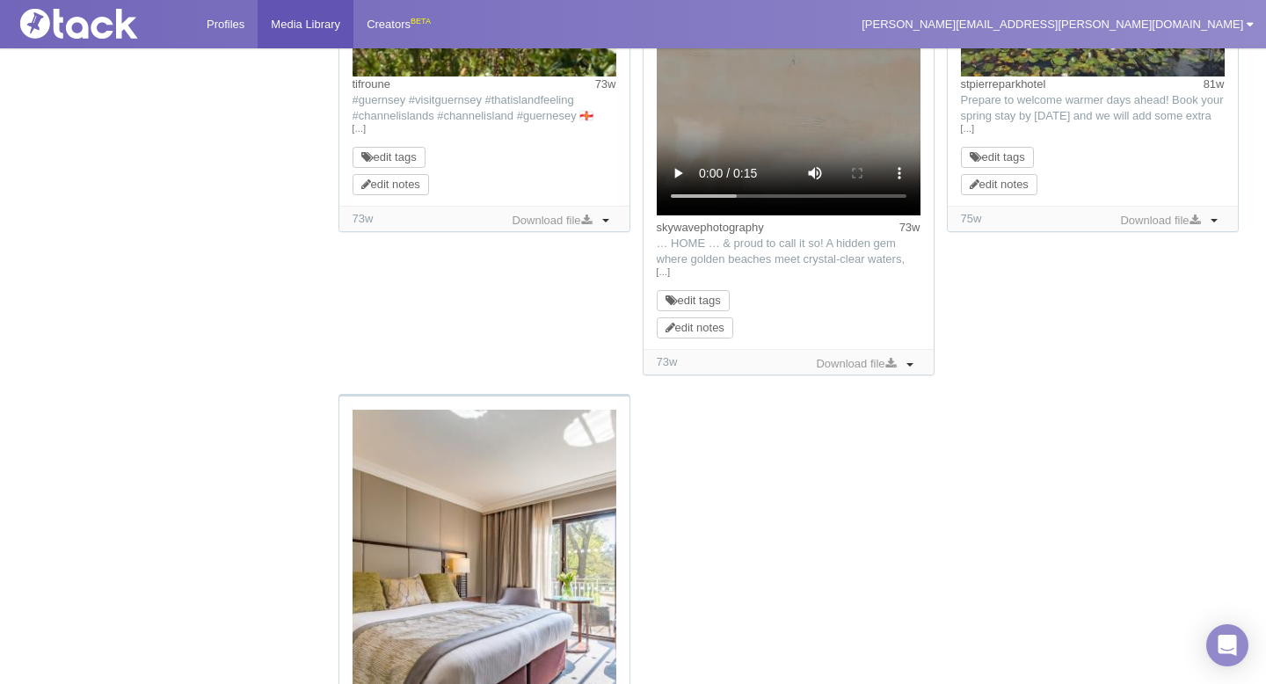
scroll to position [2230, 0]
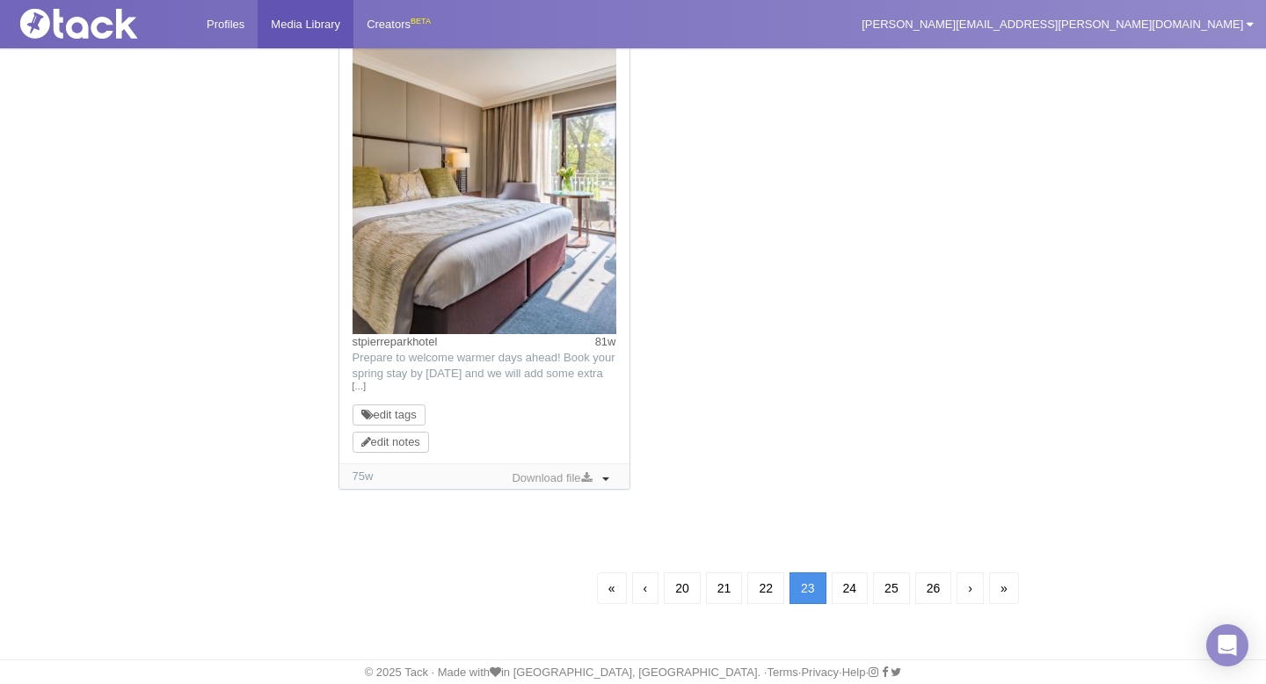
click at [844, 570] on li "24" at bounding box center [850, 588] width 42 height 37
click at [848, 584] on link "24" at bounding box center [850, 588] width 37 height 32
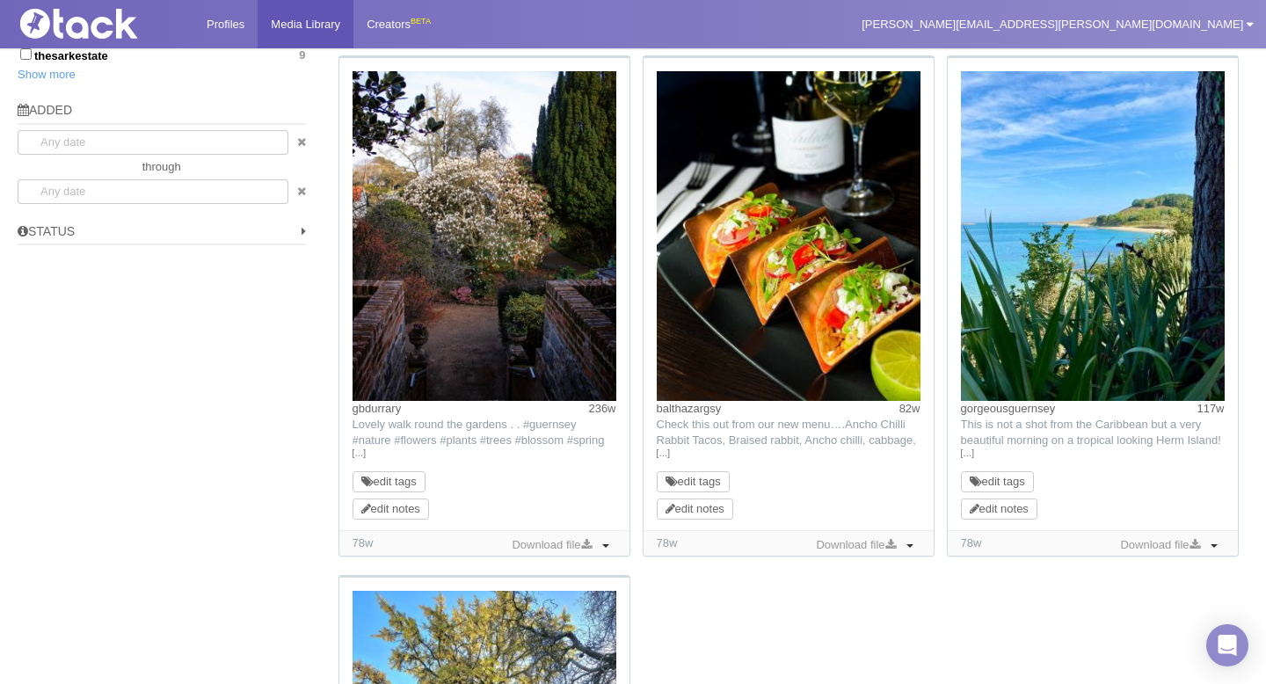
scroll to position [1175, 0]
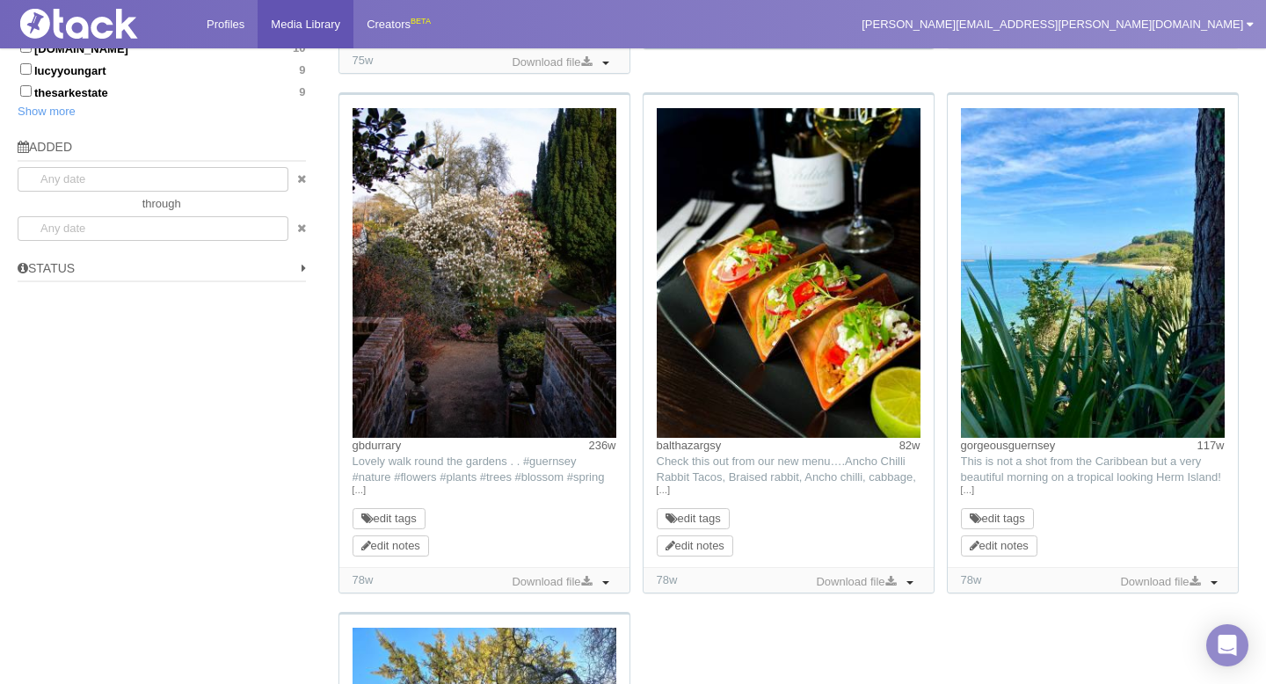
click at [778, 640] on div "[GEOGRAPHIC_DATA] TikTok: Prepare to welcome warmer days ahead! Book your sprin…" at bounding box center [790, 92] width 917 height 2078
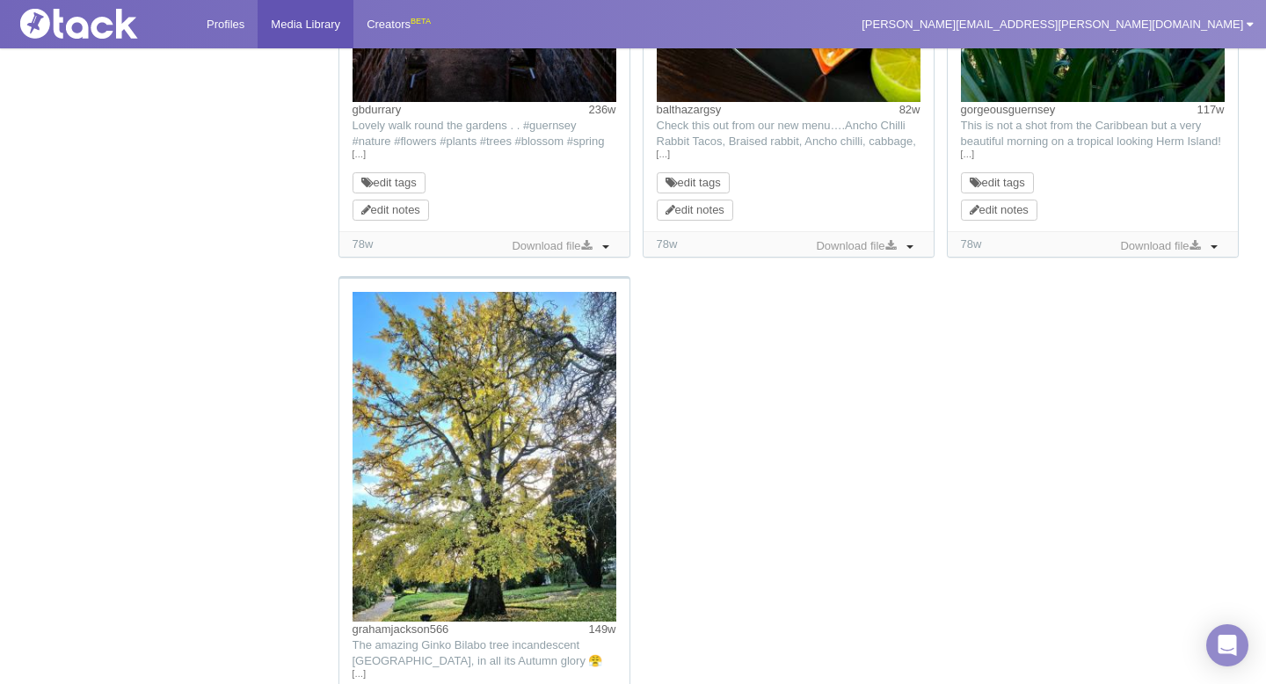
scroll to position [1318, 0]
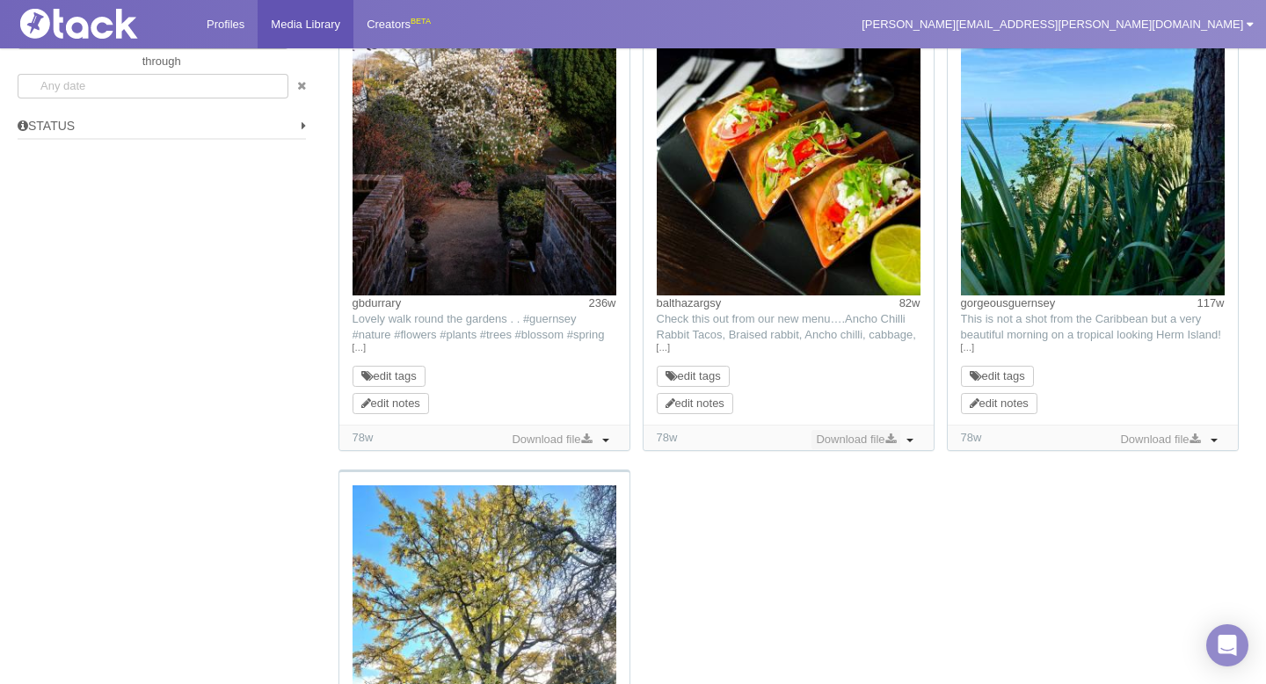
click at [892, 440] on icon at bounding box center [890, 438] width 11 height 11
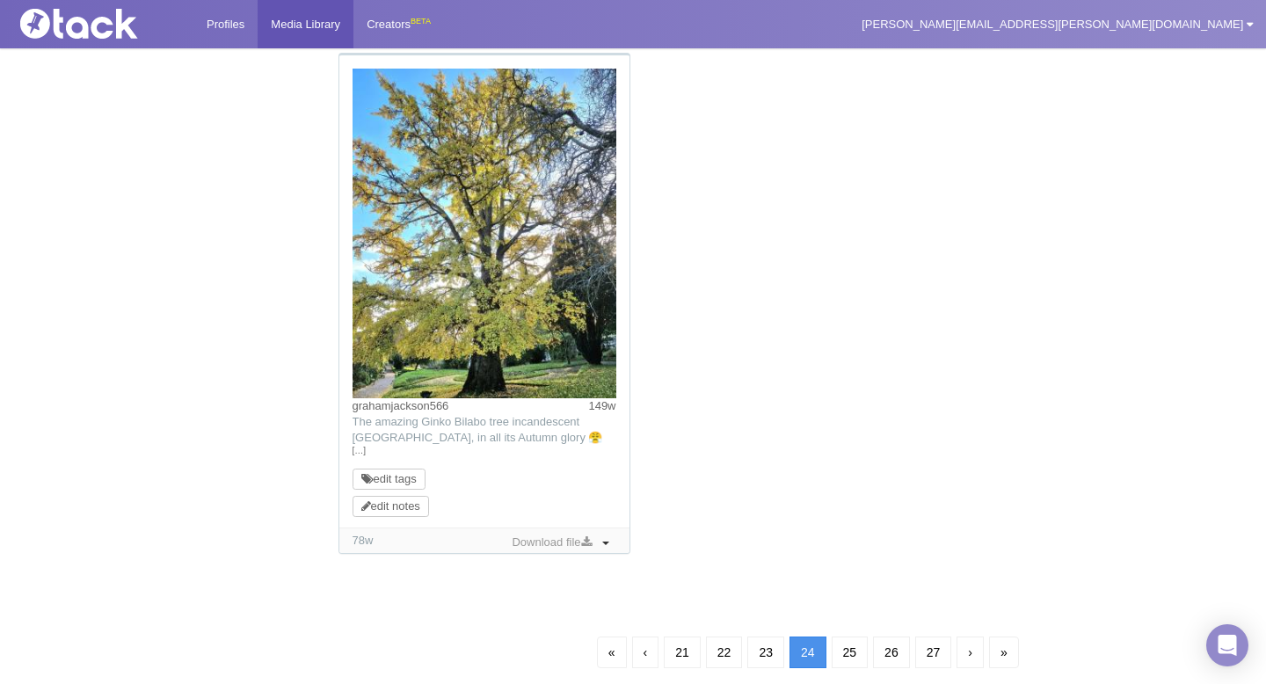
scroll to position [1801, 0]
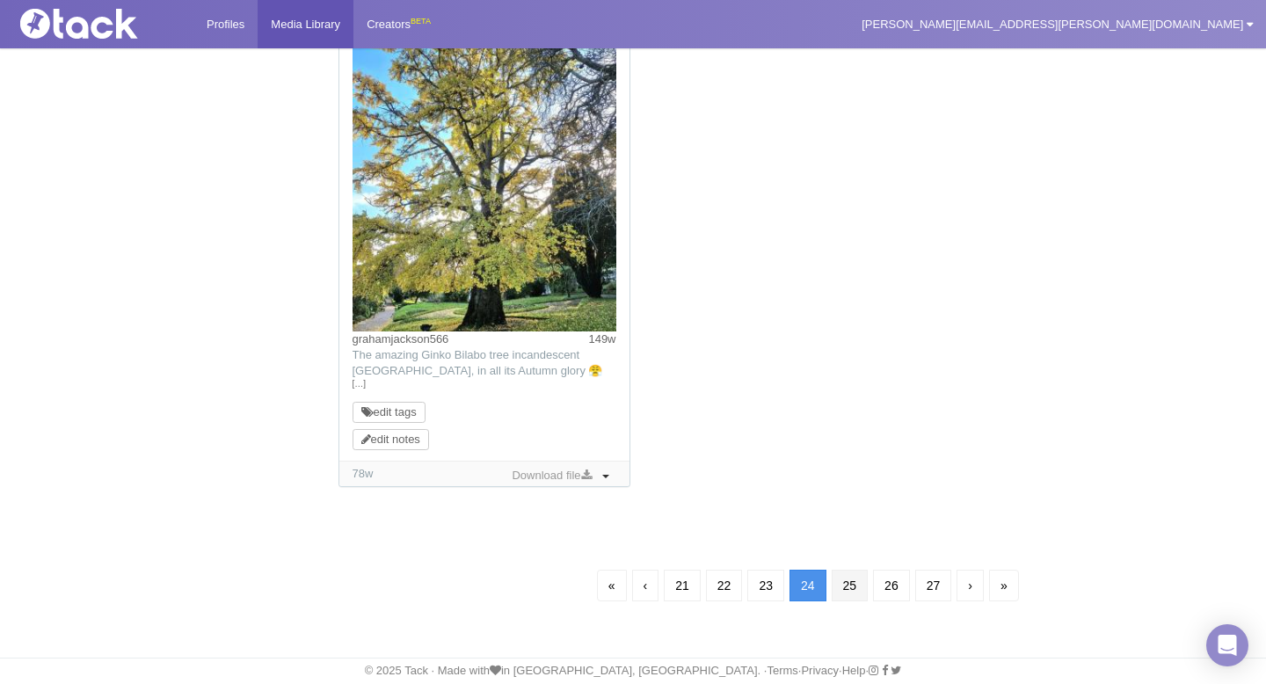
click at [845, 590] on link "25" at bounding box center [850, 586] width 37 height 32
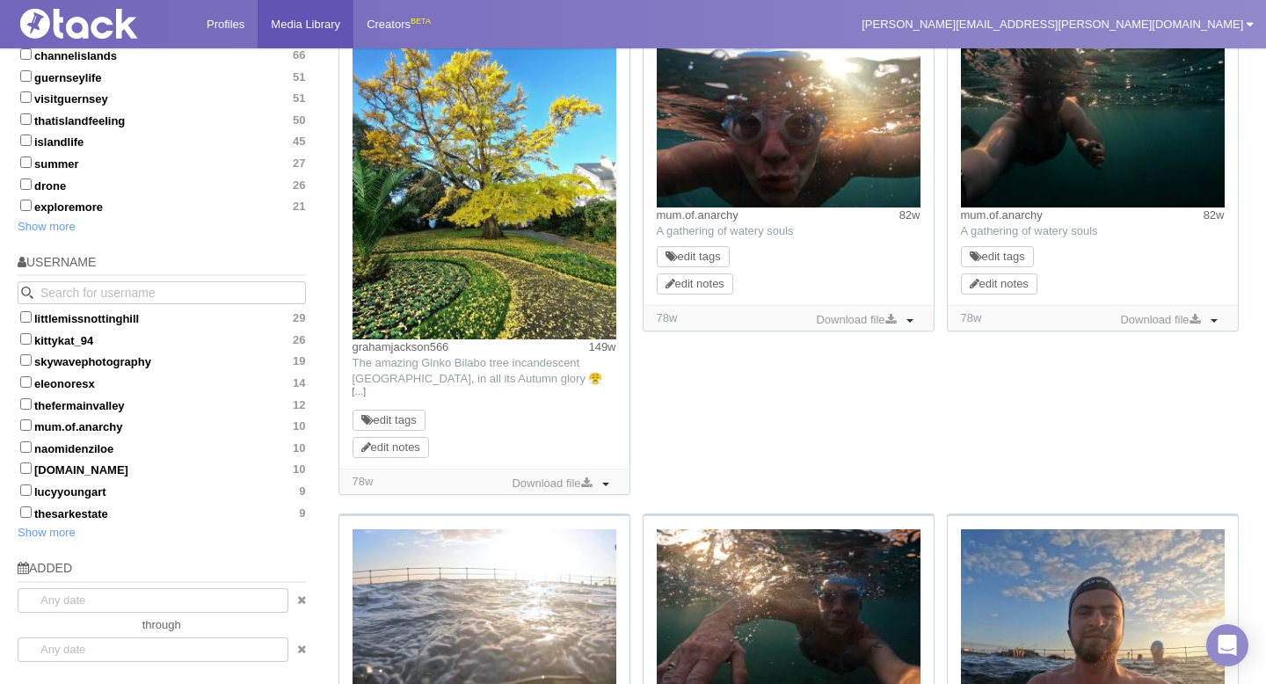
scroll to position [615, 0]
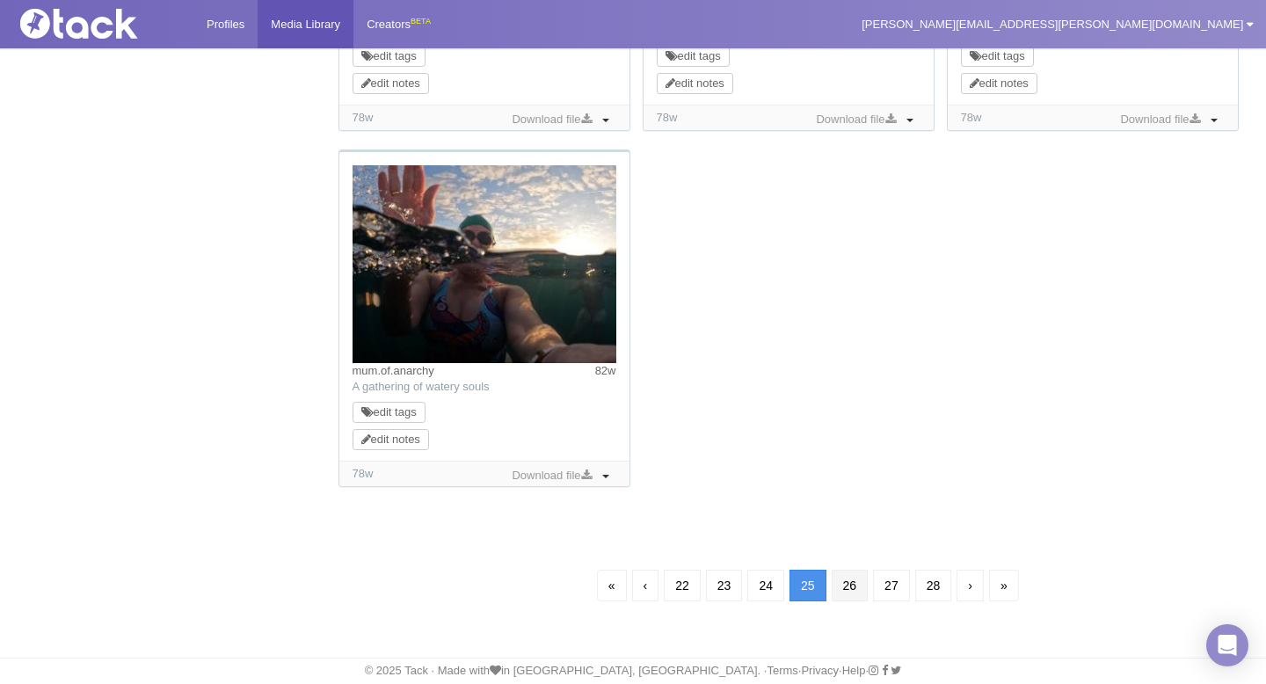
click at [847, 589] on link "26" at bounding box center [850, 586] width 37 height 32
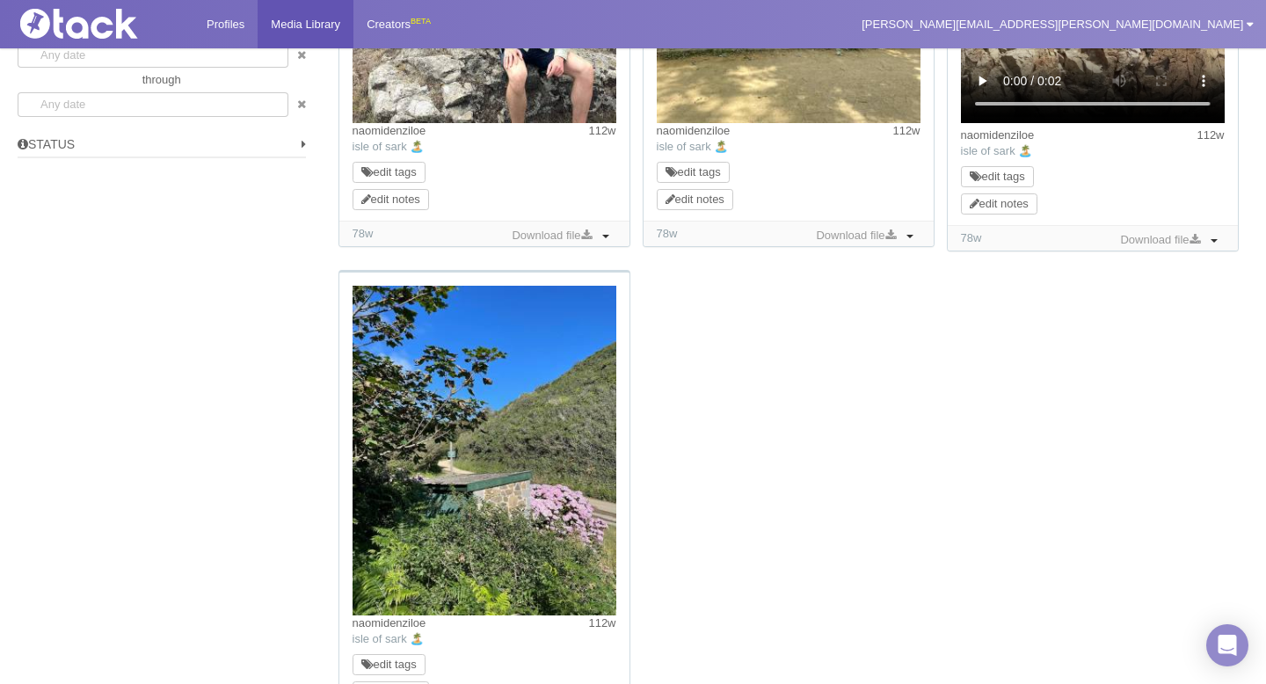
scroll to position [1550, 0]
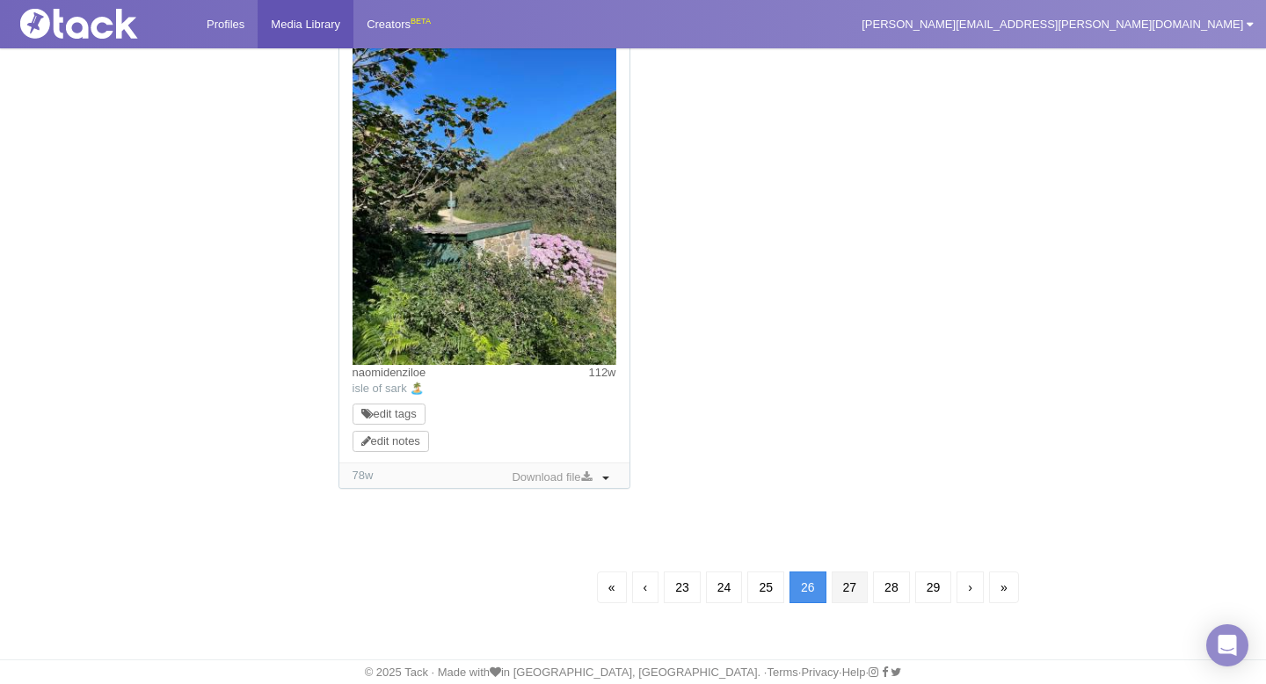
click at [852, 586] on link "27" at bounding box center [850, 587] width 37 height 32
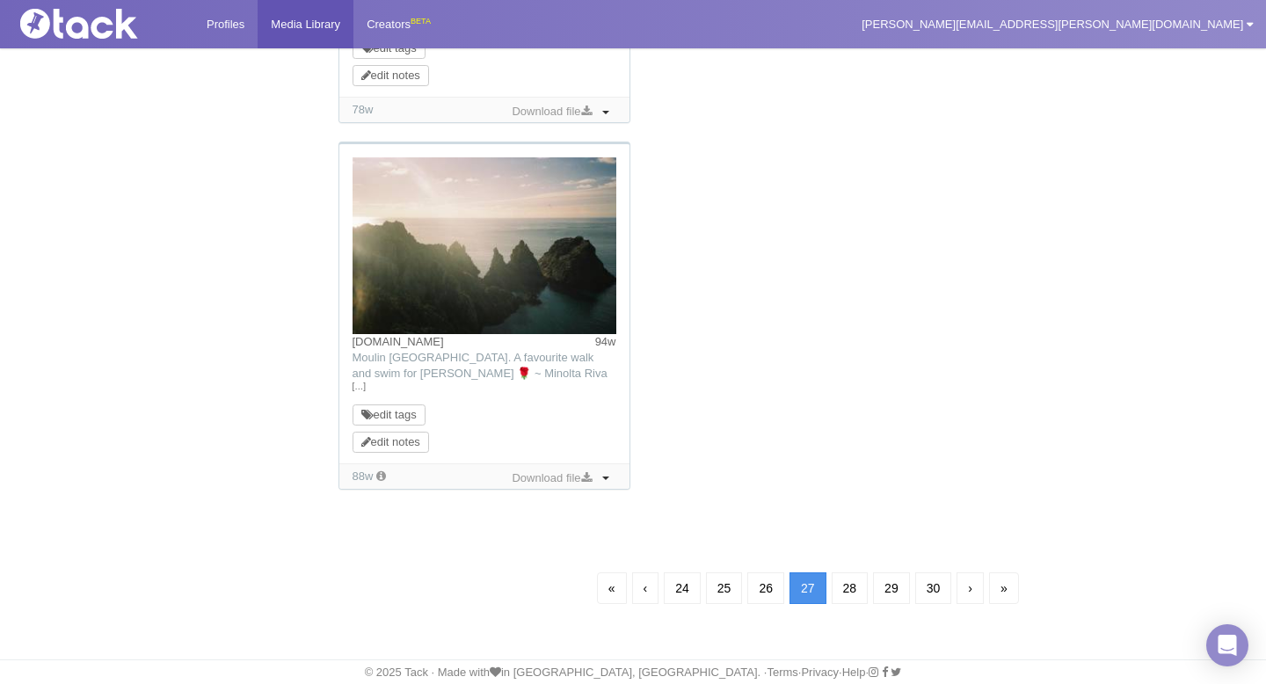
click at [854, 586] on link "28" at bounding box center [850, 588] width 37 height 32
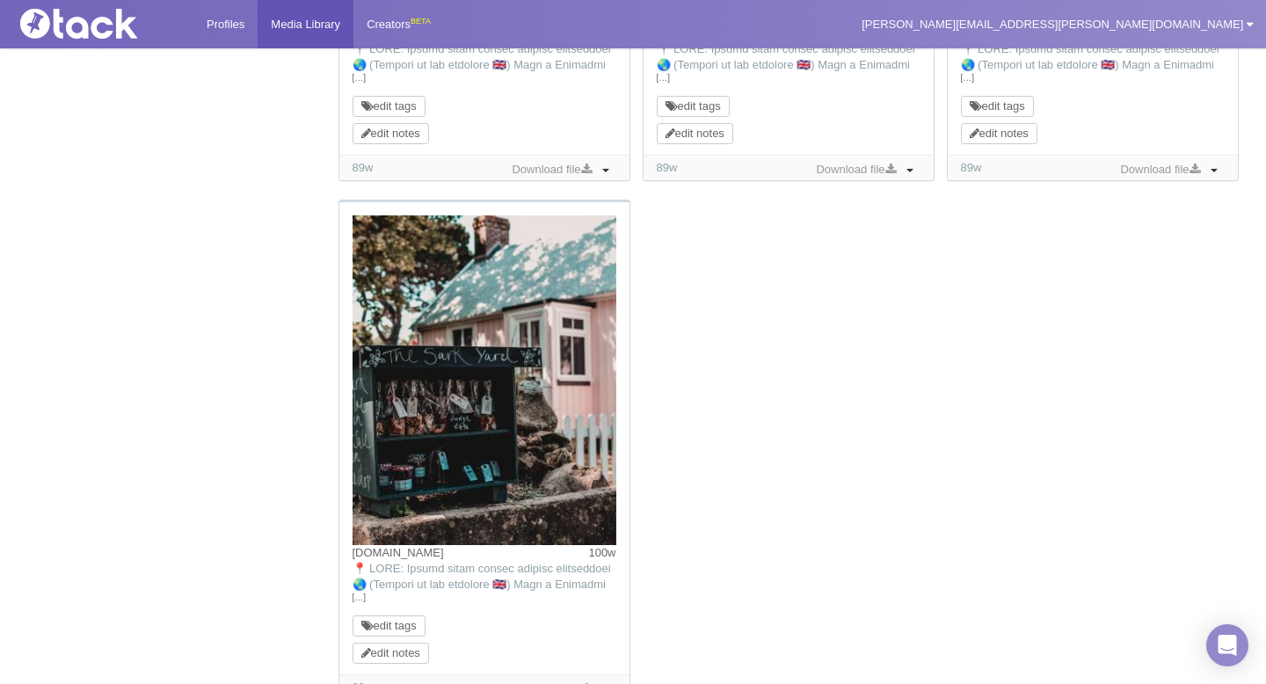
scroll to position [1772, 0]
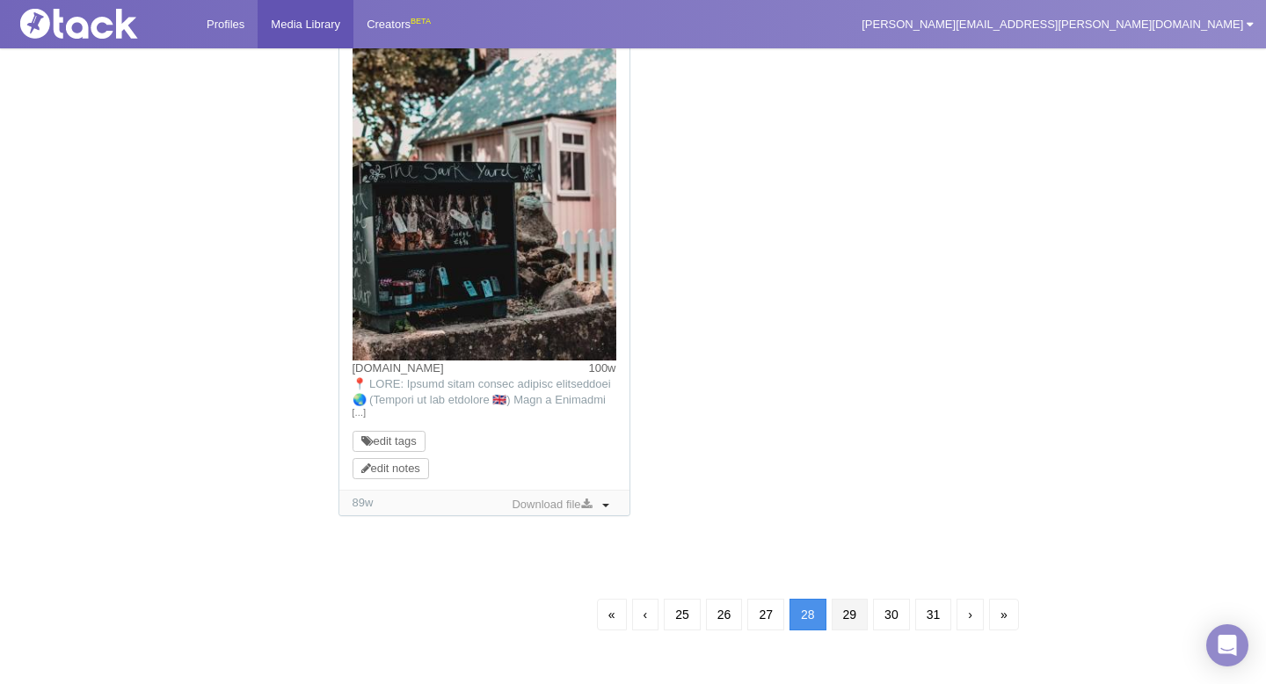
click at [862, 612] on link "29" at bounding box center [850, 615] width 37 height 32
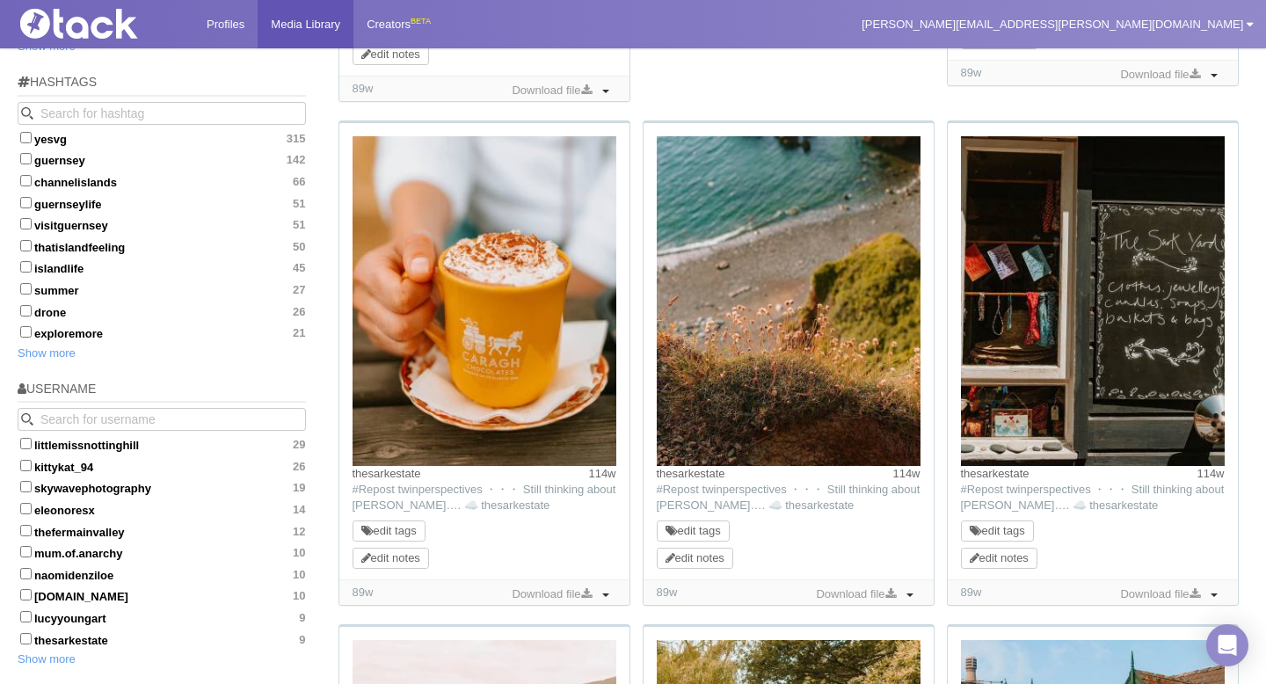
scroll to position [687, 0]
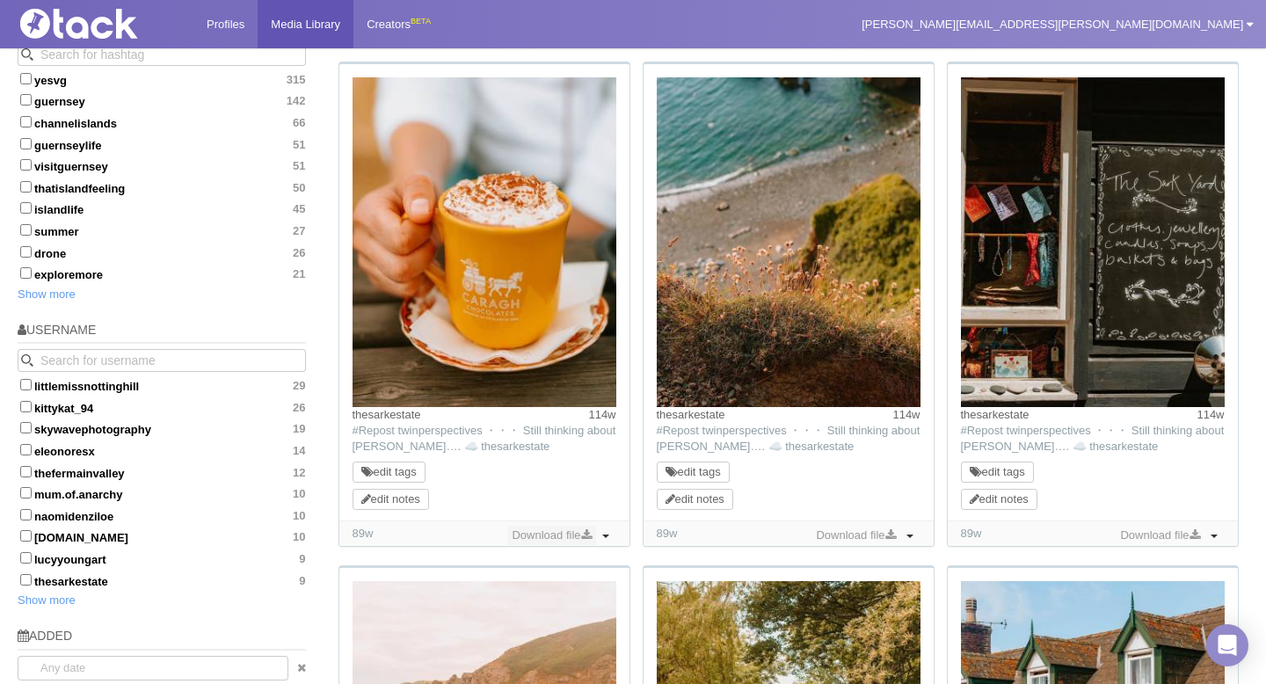
click at [555, 535] on link "Download file" at bounding box center [551, 535] width 88 height 19
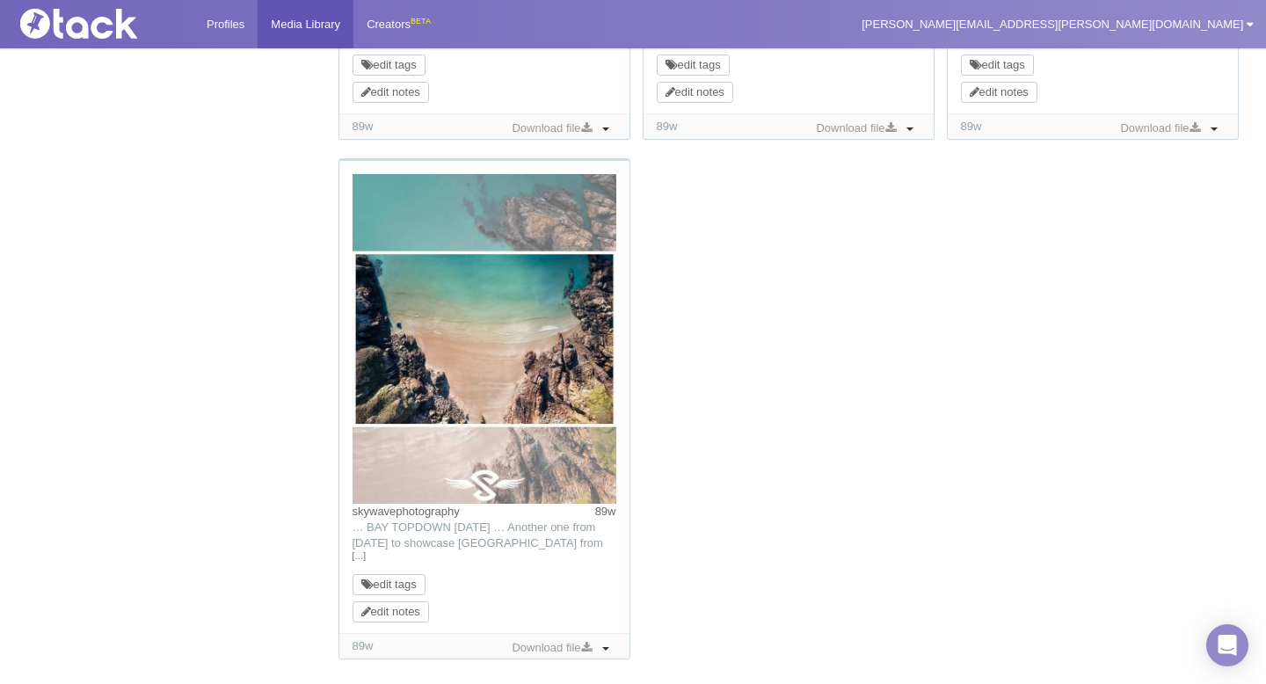
scroll to position [1701, 0]
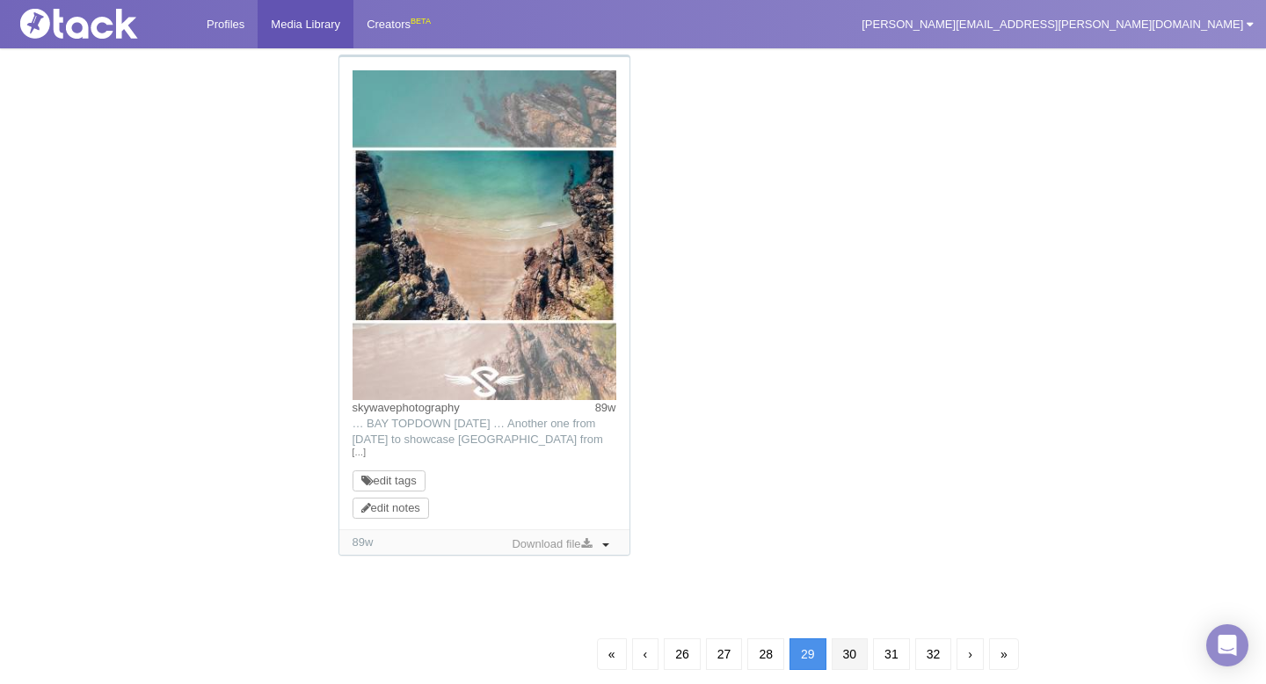
click at [848, 657] on link "30" at bounding box center [850, 654] width 37 height 32
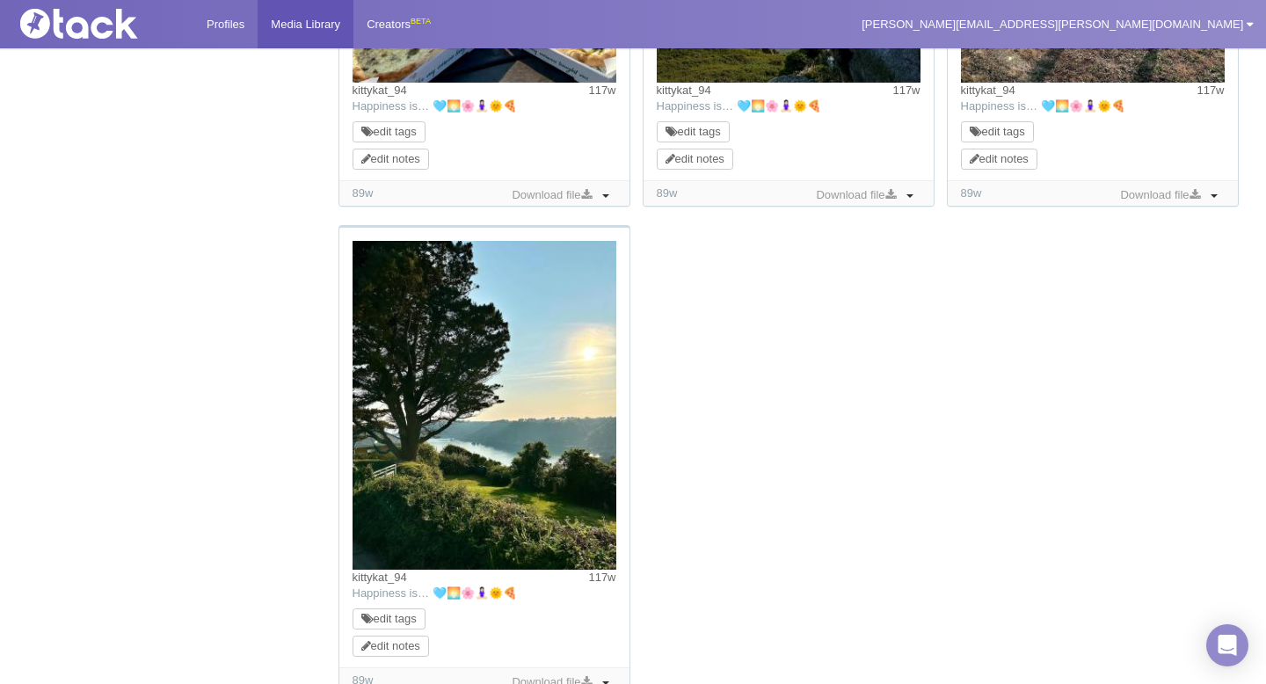
scroll to position [1704, 0]
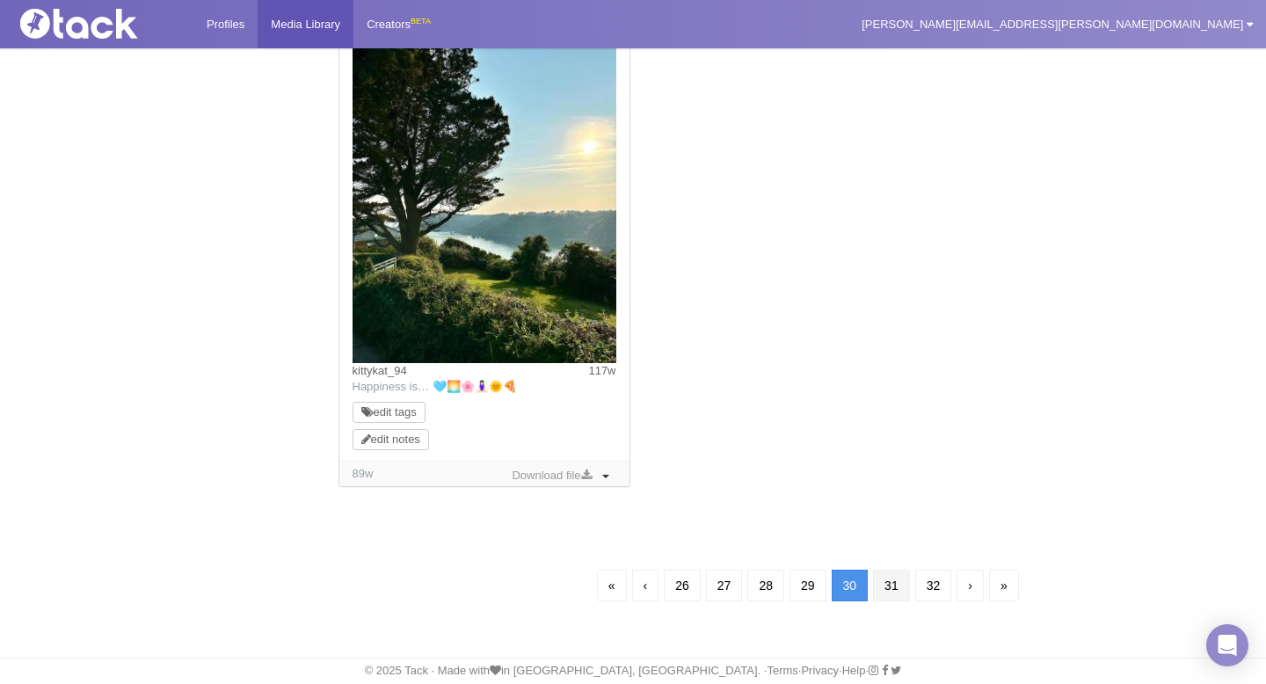
click at [891, 584] on link "31" at bounding box center [891, 586] width 37 height 32
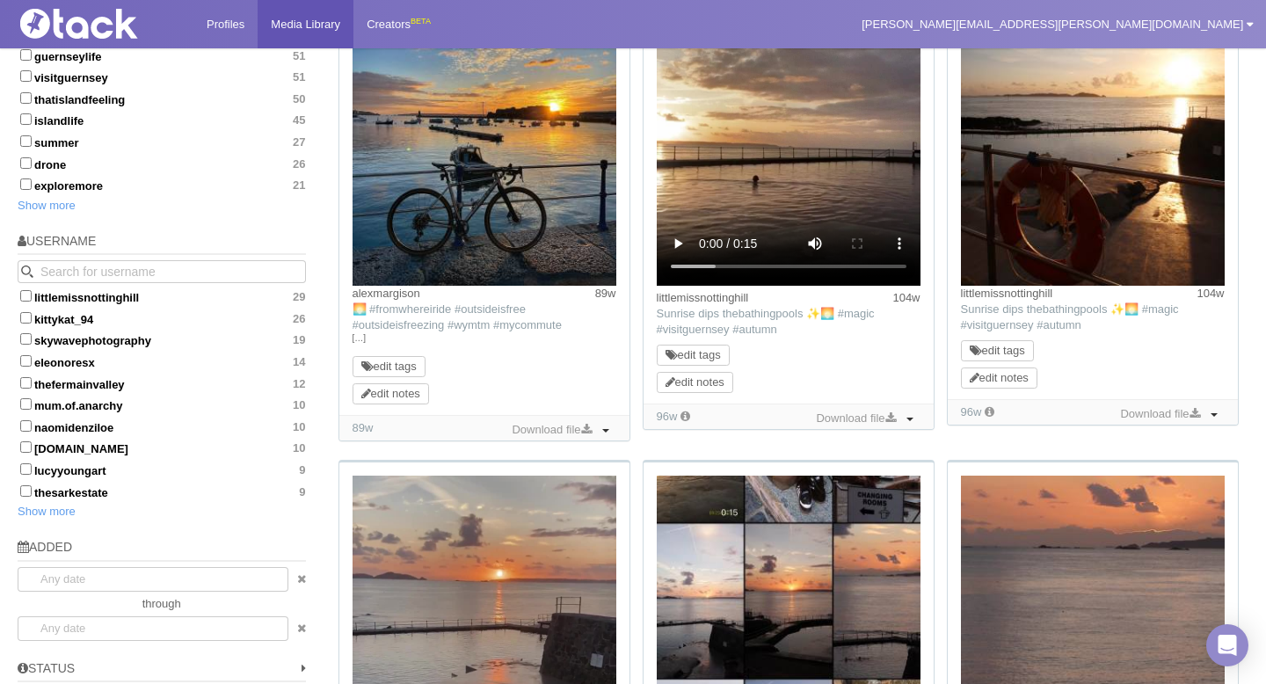
scroll to position [725, 0]
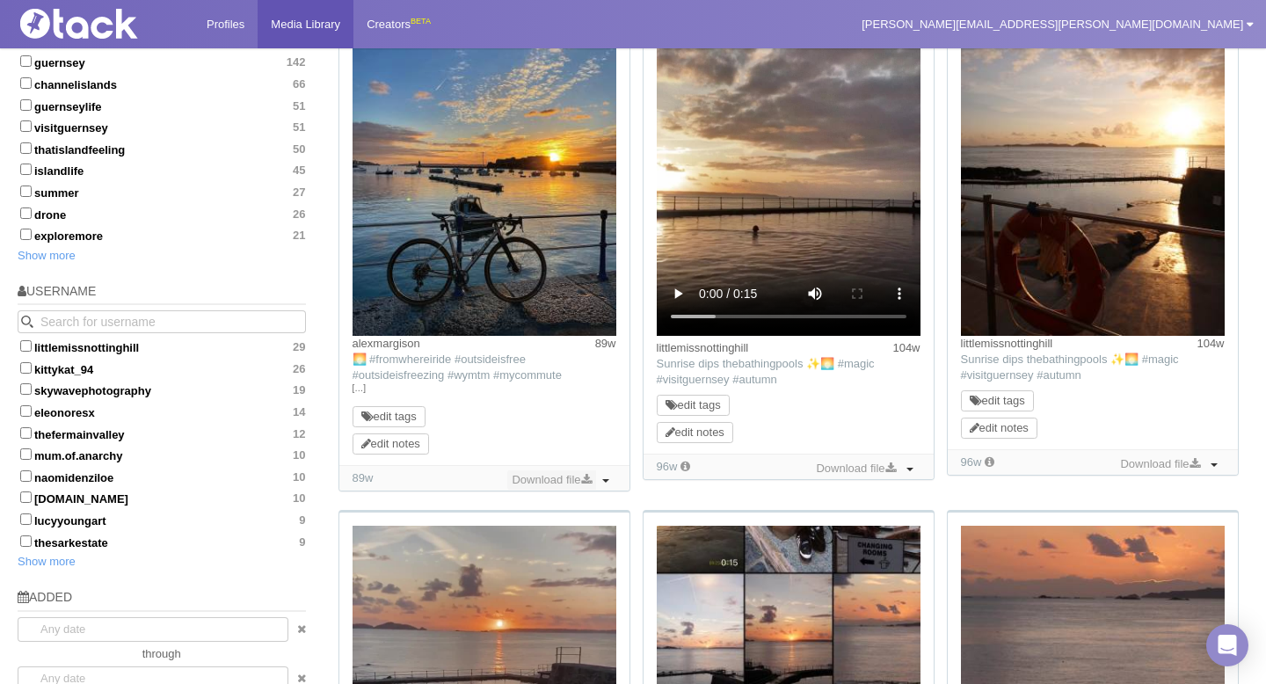
click at [561, 484] on link "Download file" at bounding box center [551, 479] width 88 height 19
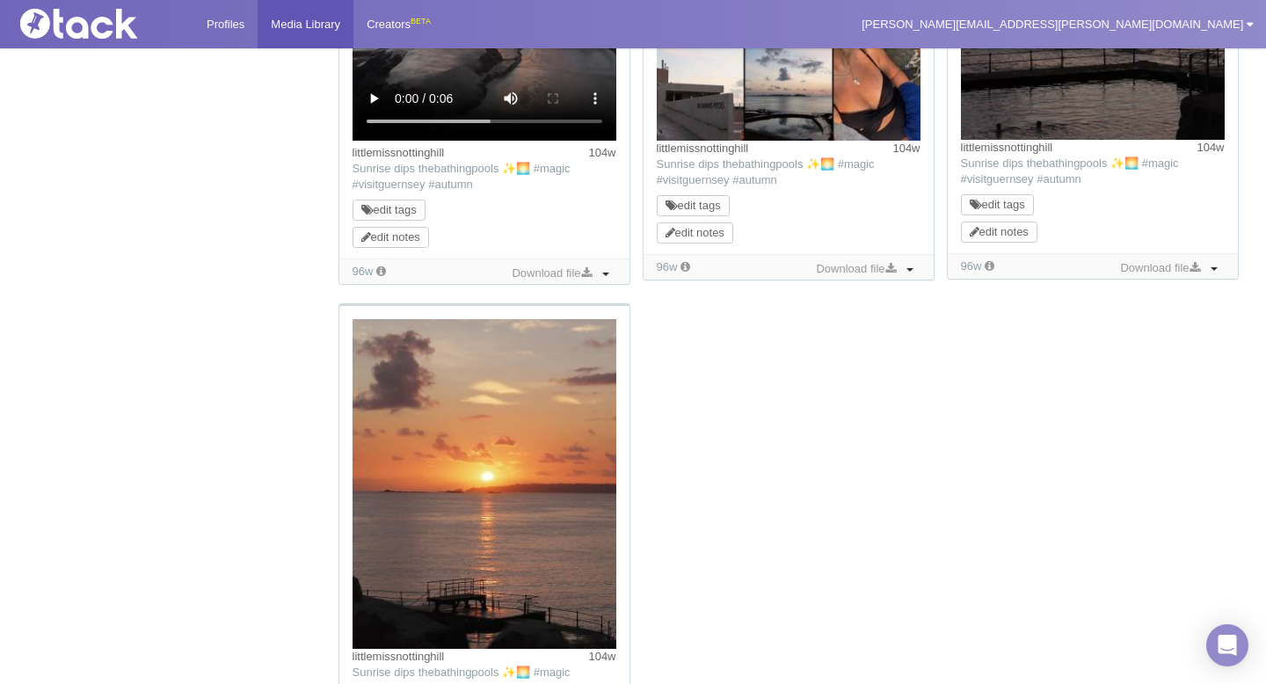
scroll to position [1741, 0]
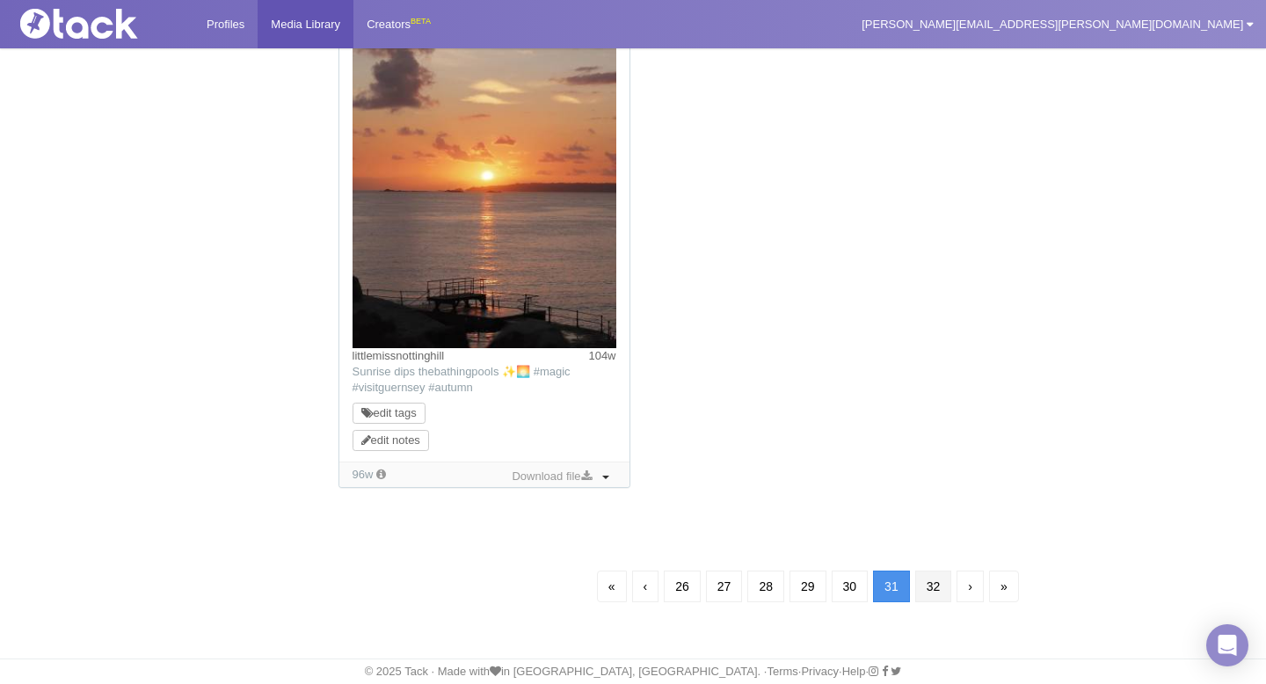
click at [942, 590] on link "32" at bounding box center [933, 587] width 37 height 32
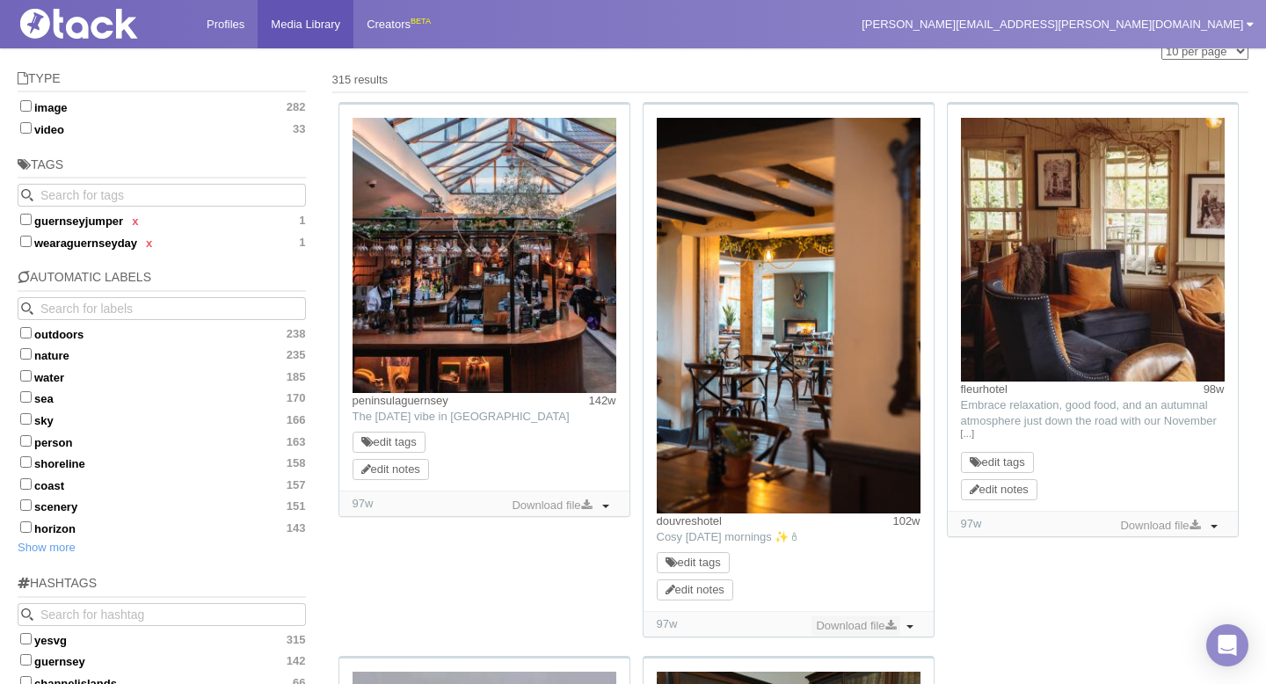
click at [850, 622] on link "Download file" at bounding box center [855, 625] width 88 height 19
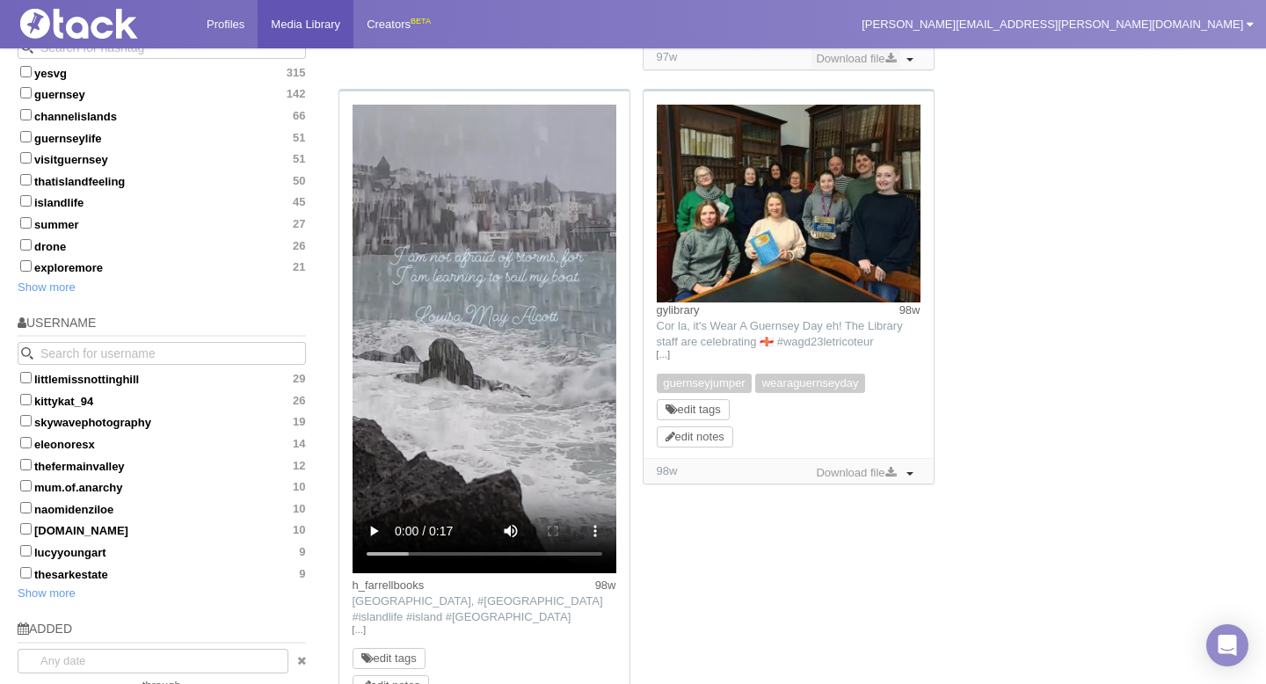
scroll to position [939, 0]
